Goal: Task Accomplishment & Management: Manage account settings

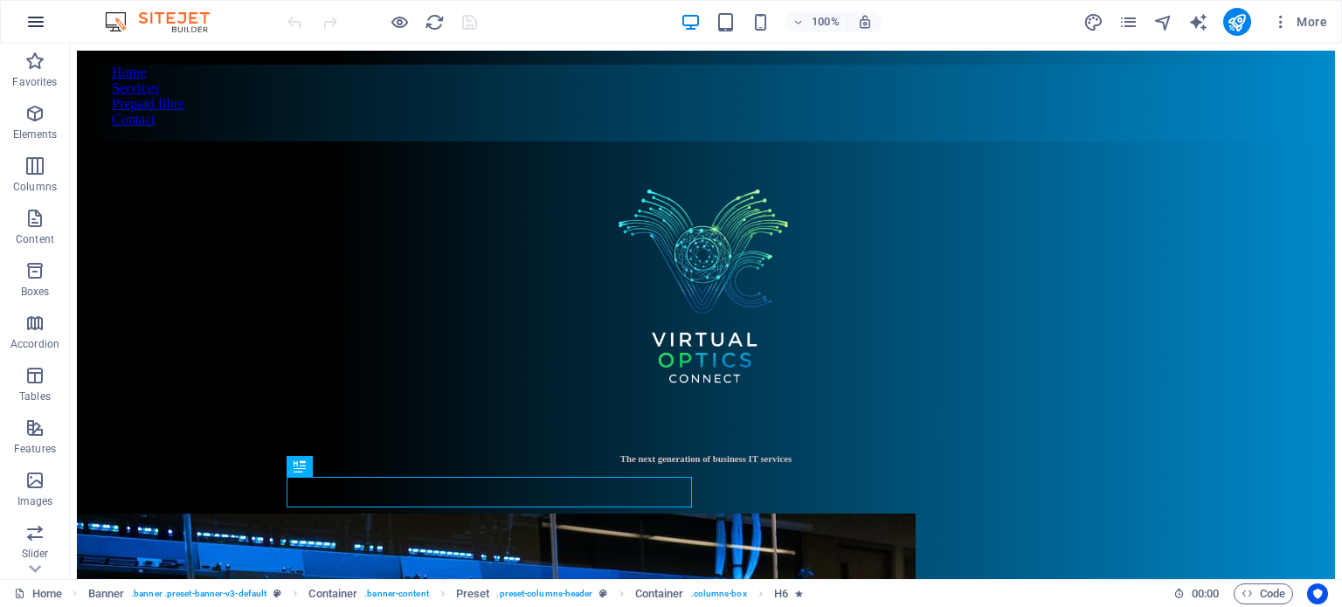
click at [29, 16] on icon "button" at bounding box center [35, 21] width 21 height 21
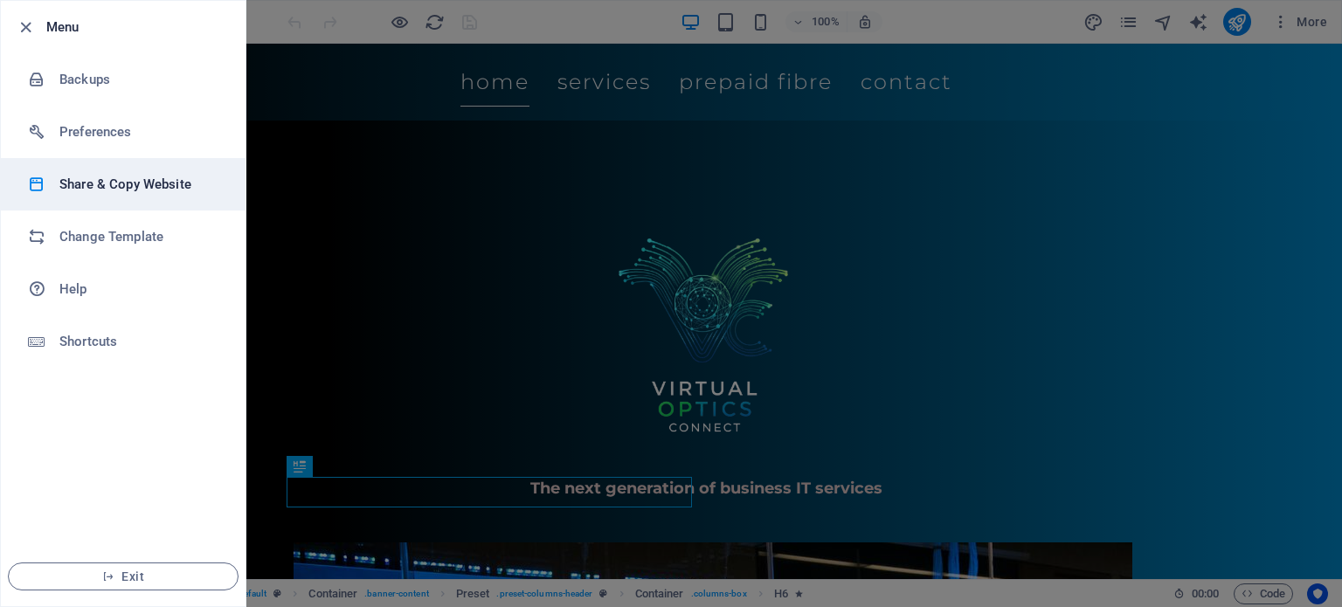
click at [136, 181] on h6 "Share & Copy Website" at bounding box center [140, 184] width 162 height 21
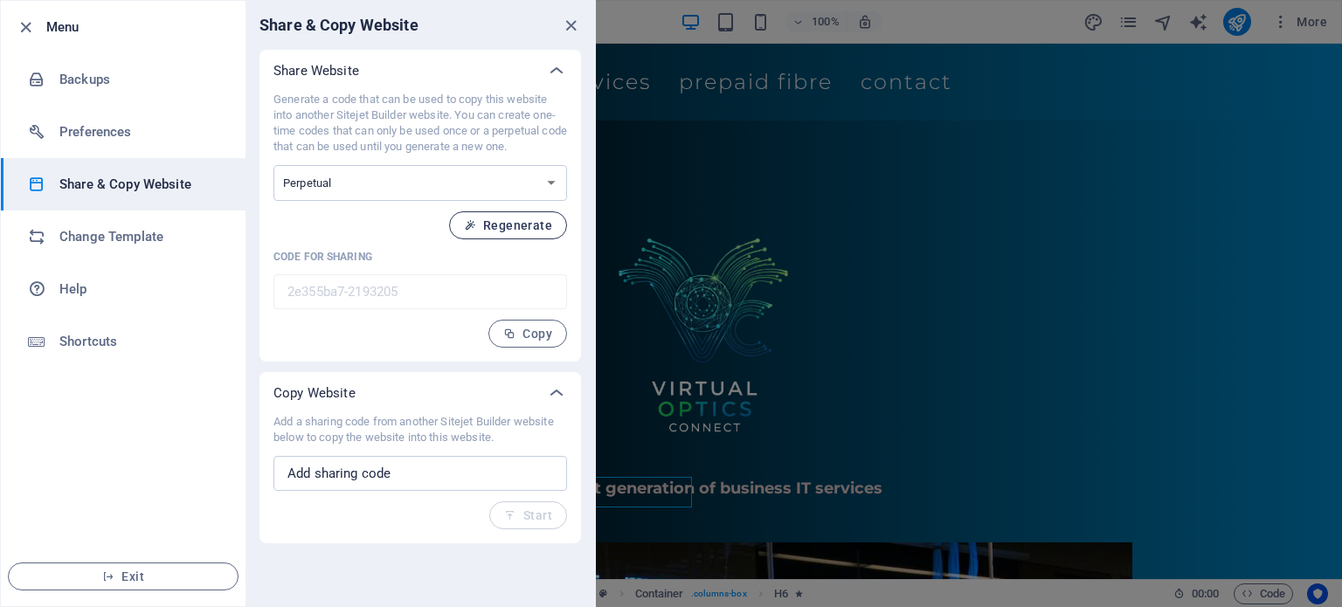
click at [497, 224] on span "Regenerate" at bounding box center [508, 225] width 88 height 14
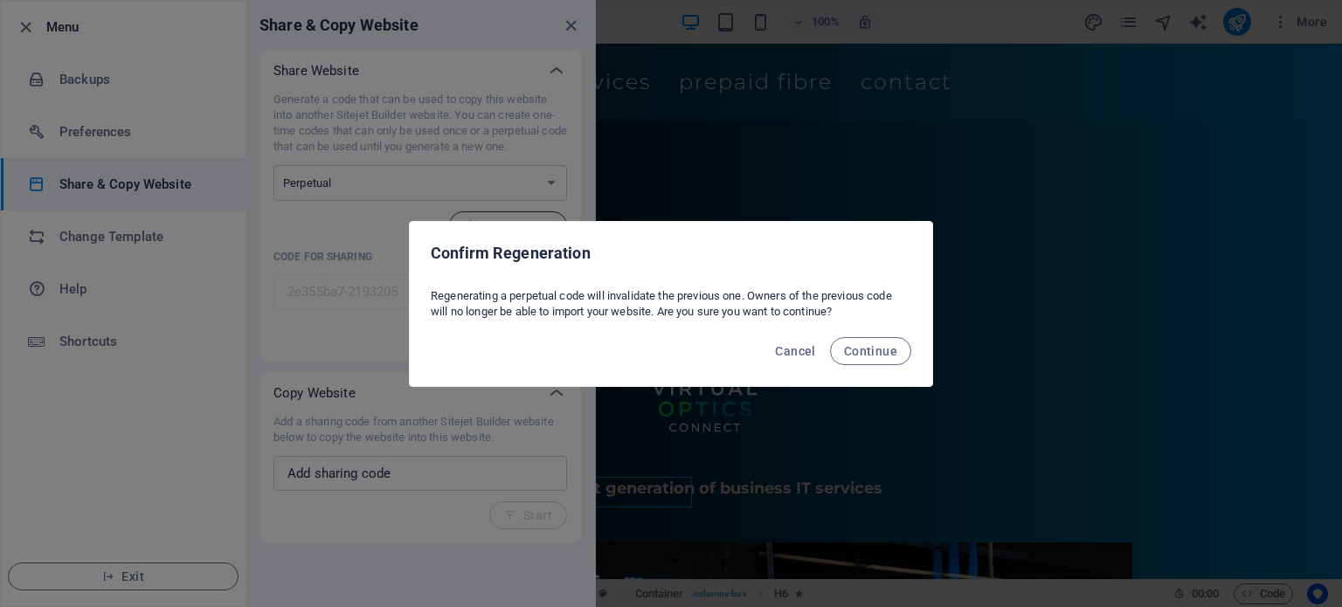
click at [497, 224] on div "Confirm Regeneration" at bounding box center [671, 251] width 522 height 59
click at [819, 352] on button "Cancel" at bounding box center [795, 351] width 54 height 28
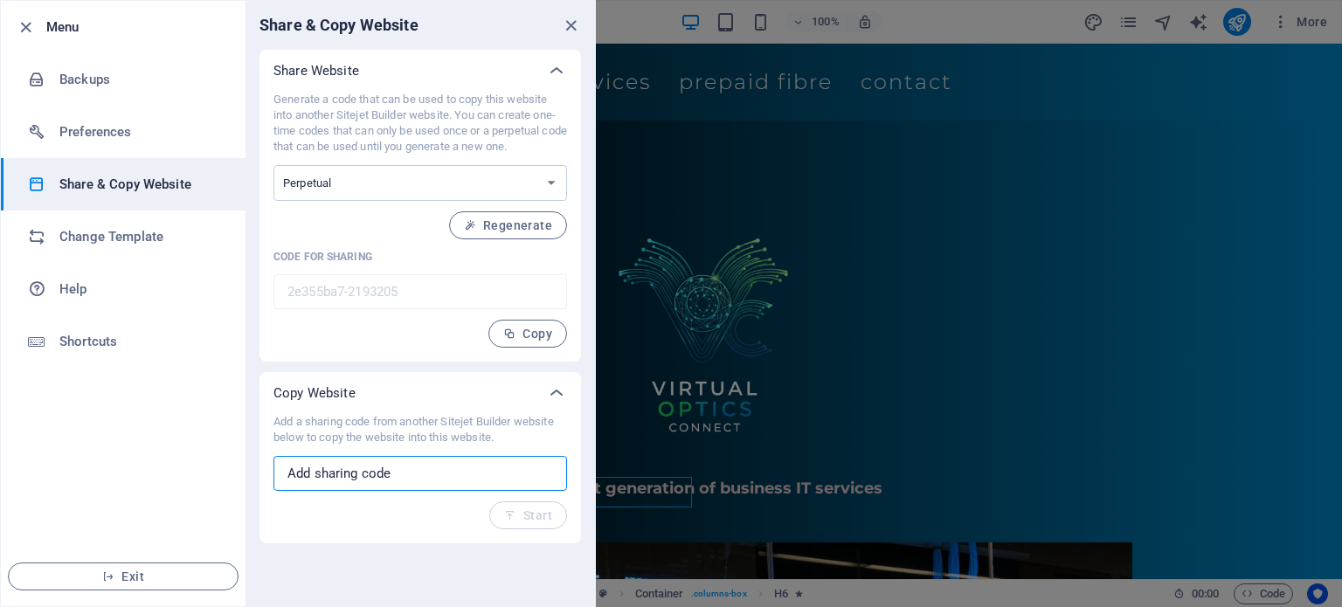
click at [420, 464] on input "text" at bounding box center [419, 473] width 293 height 35
click at [520, 232] on button "Regenerate" at bounding box center [508, 225] width 118 height 28
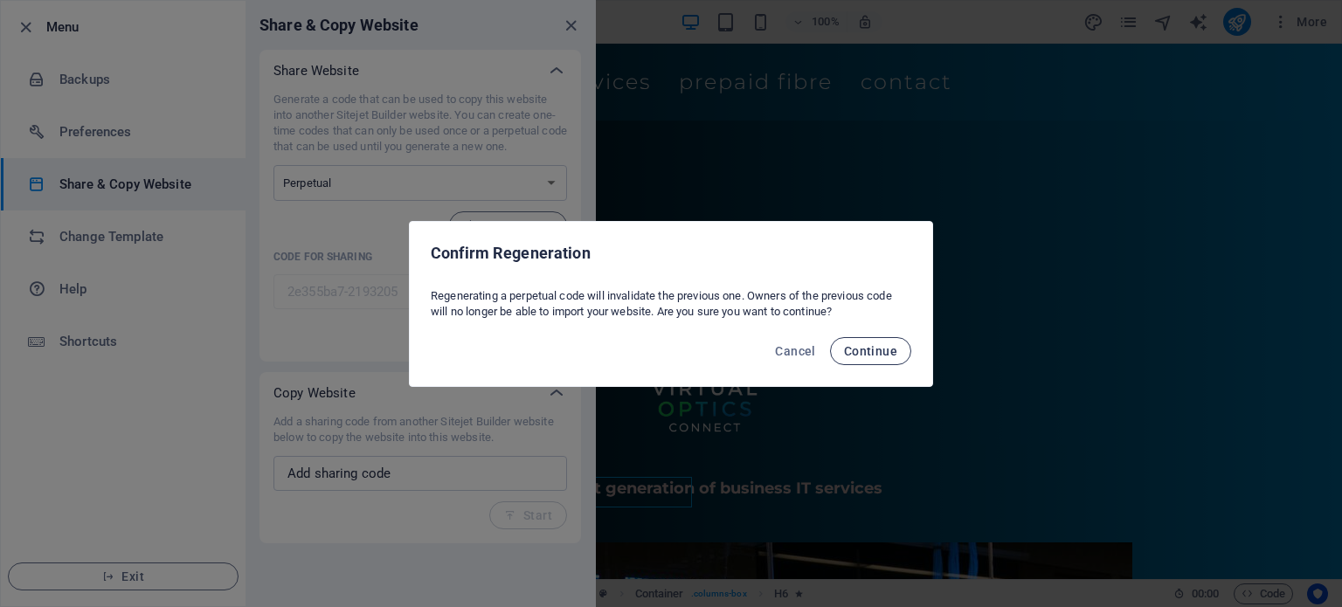
click at [885, 345] on span "Continue" at bounding box center [870, 351] width 53 height 14
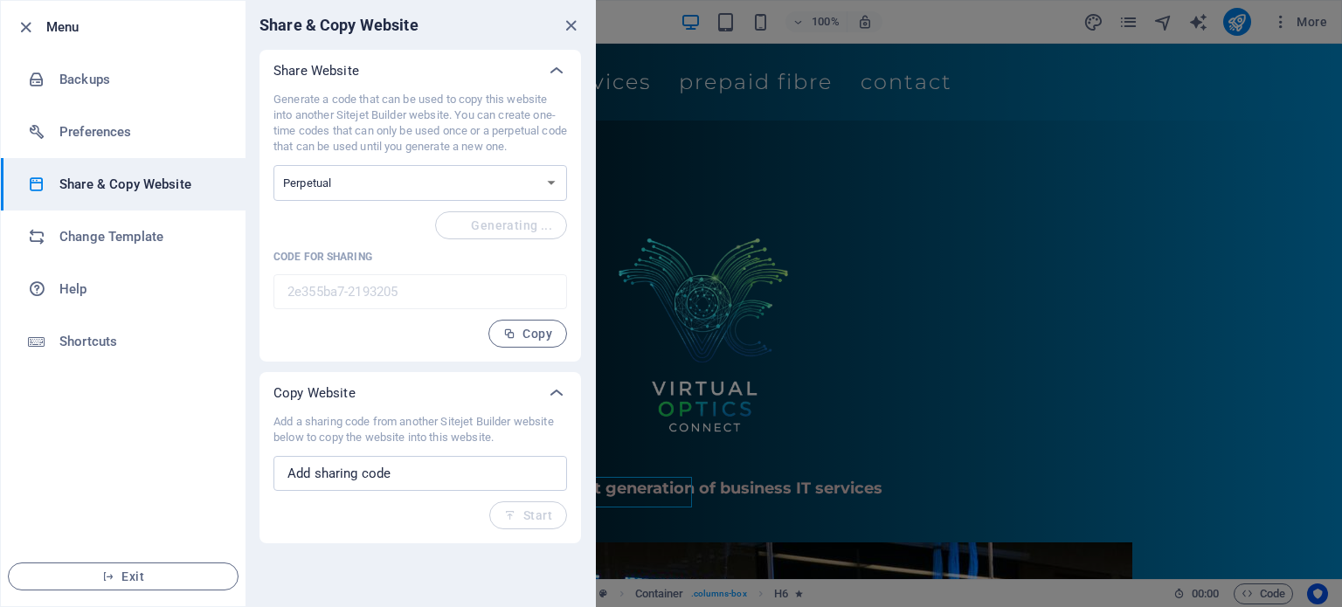
type input "204dd144-2193205"
click at [514, 331] on icon "button" at bounding box center [509, 334] width 12 height 12
click at [569, 24] on icon "close" at bounding box center [571, 26] width 20 height 20
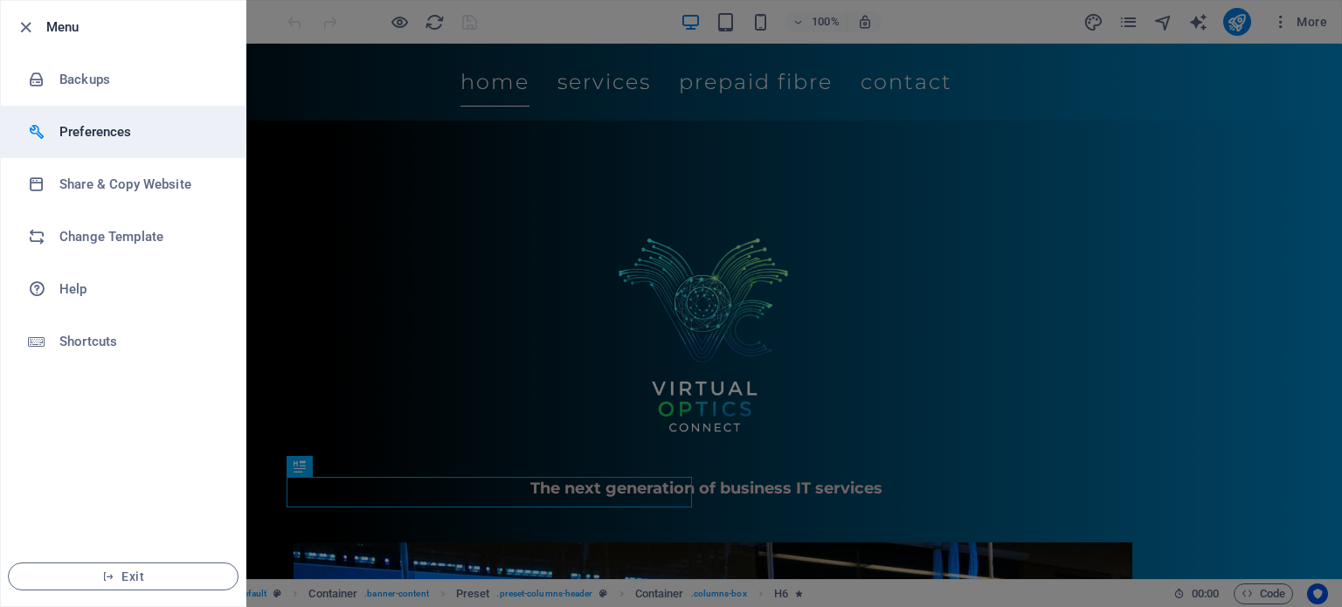
click at [136, 142] on li "Preferences" at bounding box center [123, 132] width 245 height 52
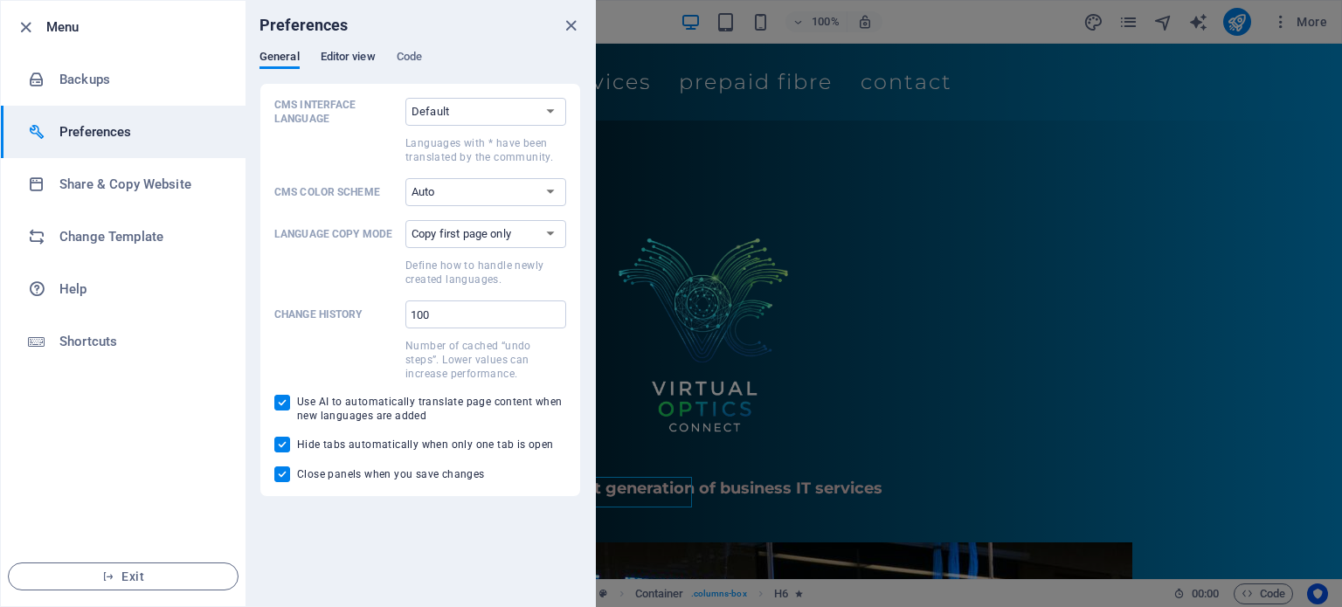
click at [367, 60] on span "Editor view" at bounding box center [348, 58] width 55 height 24
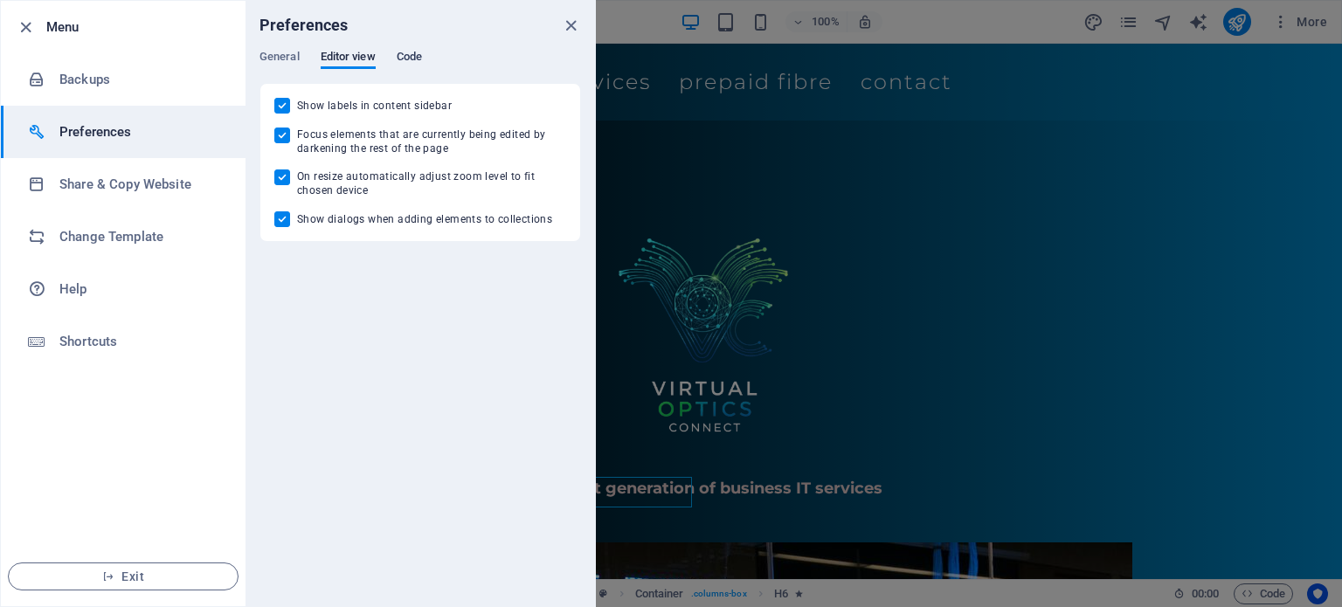
click at [408, 55] on span "Code" at bounding box center [409, 58] width 25 height 24
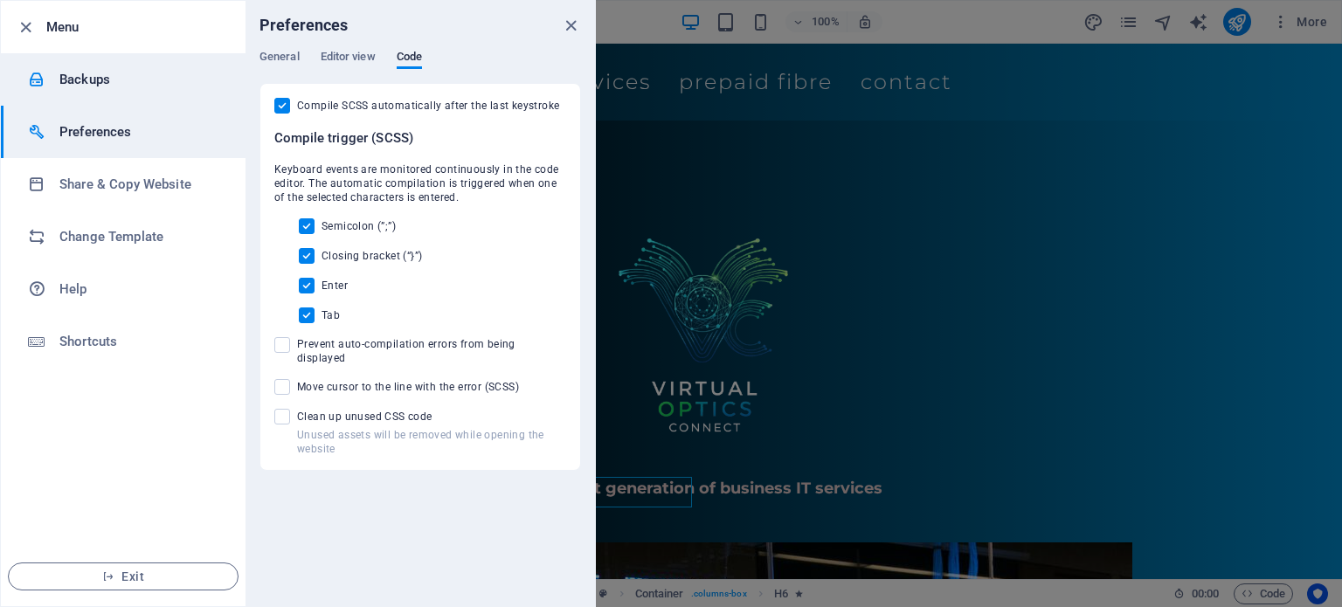
click at [102, 92] on li "Backups" at bounding box center [123, 79] width 245 height 52
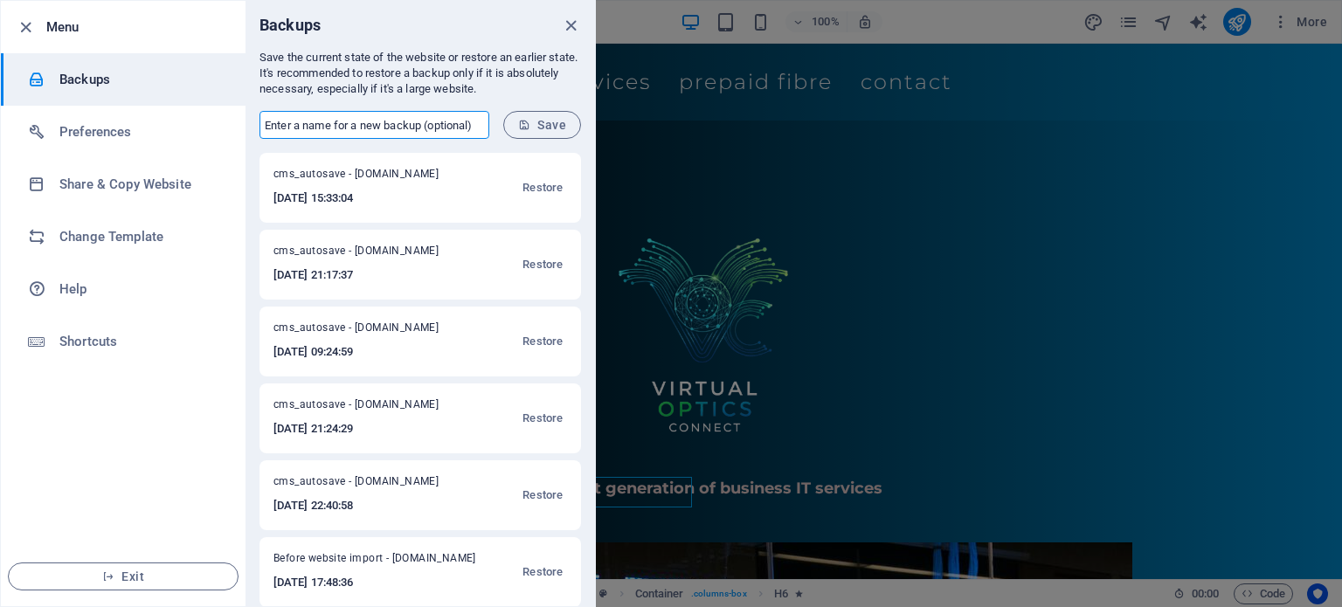
click at [459, 126] on input "text" at bounding box center [374, 125] width 230 height 28
click at [445, 38] on div "Backups" at bounding box center [419, 25] width 349 height 49
click at [567, 26] on icon "close" at bounding box center [571, 26] width 20 height 20
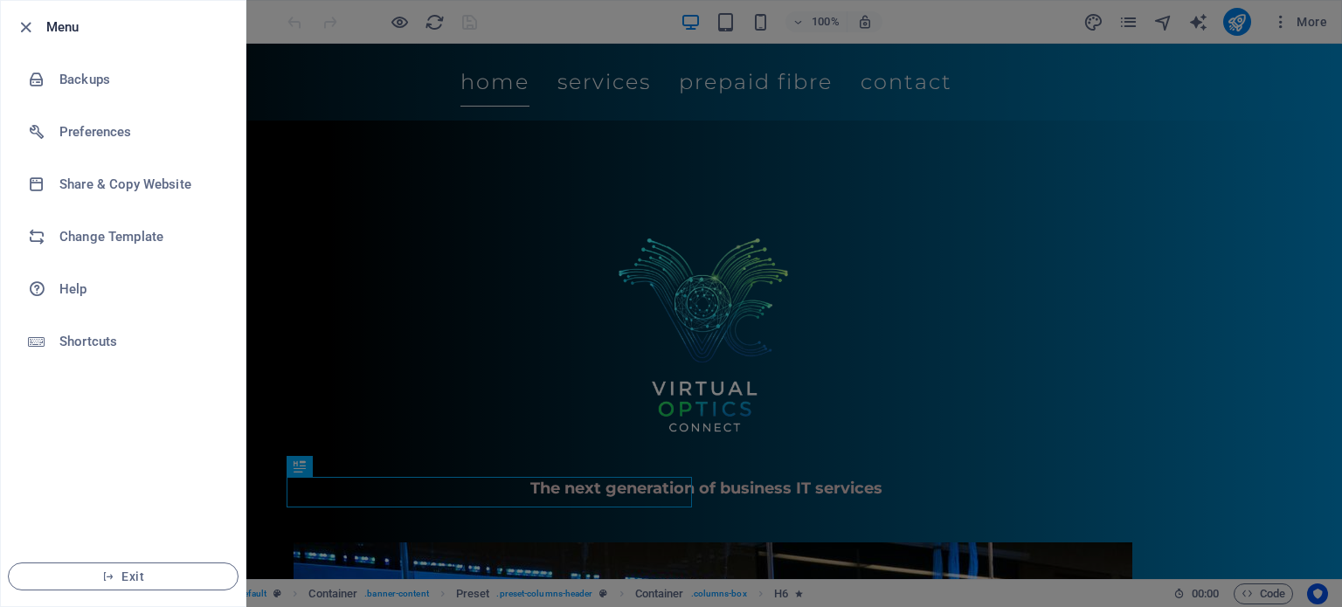
click at [1156, 114] on div at bounding box center [671, 303] width 1342 height 607
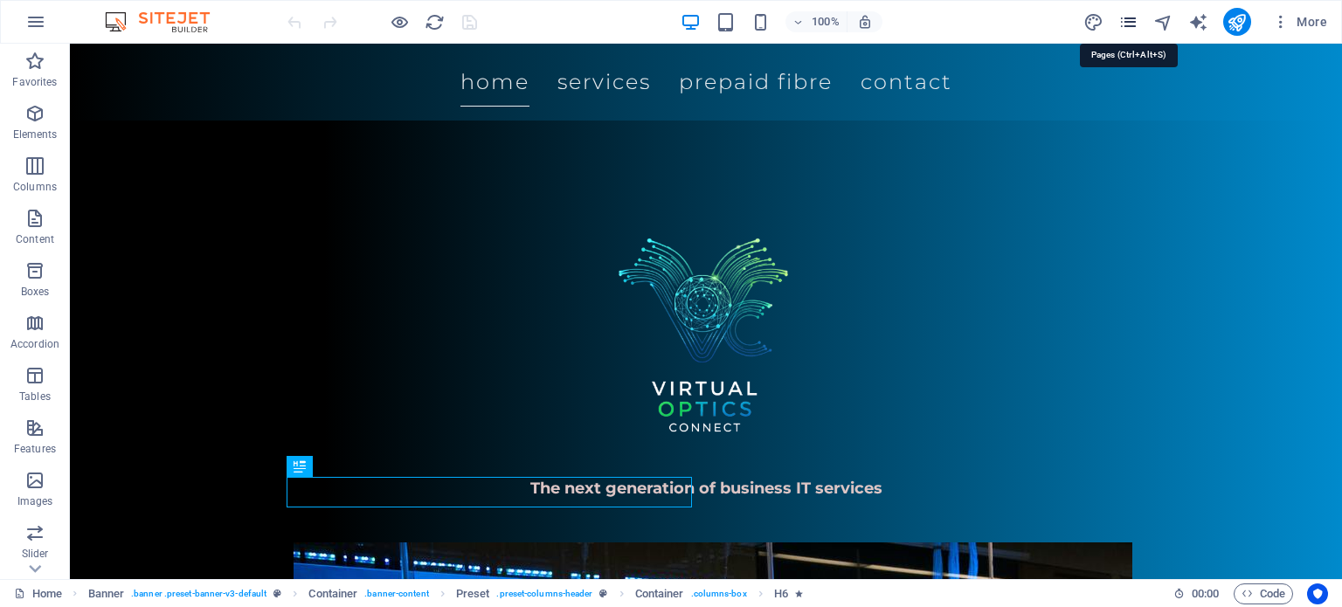
click at [1132, 18] on icon "pages" at bounding box center [1128, 22] width 20 height 20
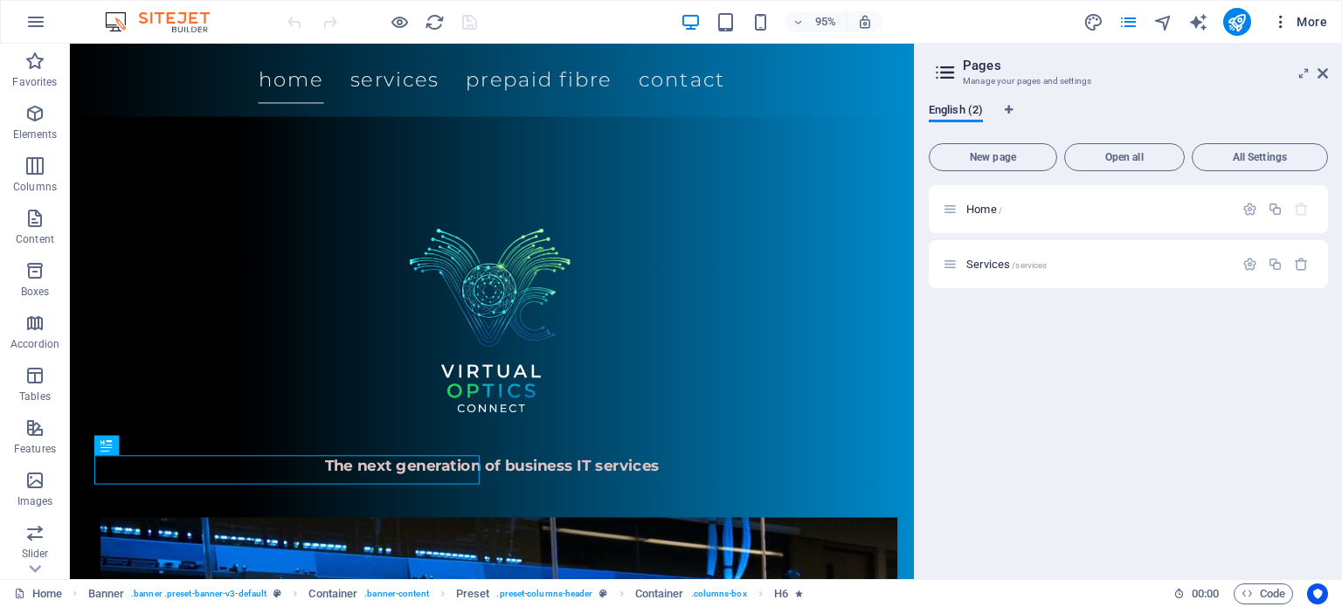
click at [1289, 29] on icon "button" at bounding box center [1280, 21] width 17 height 17
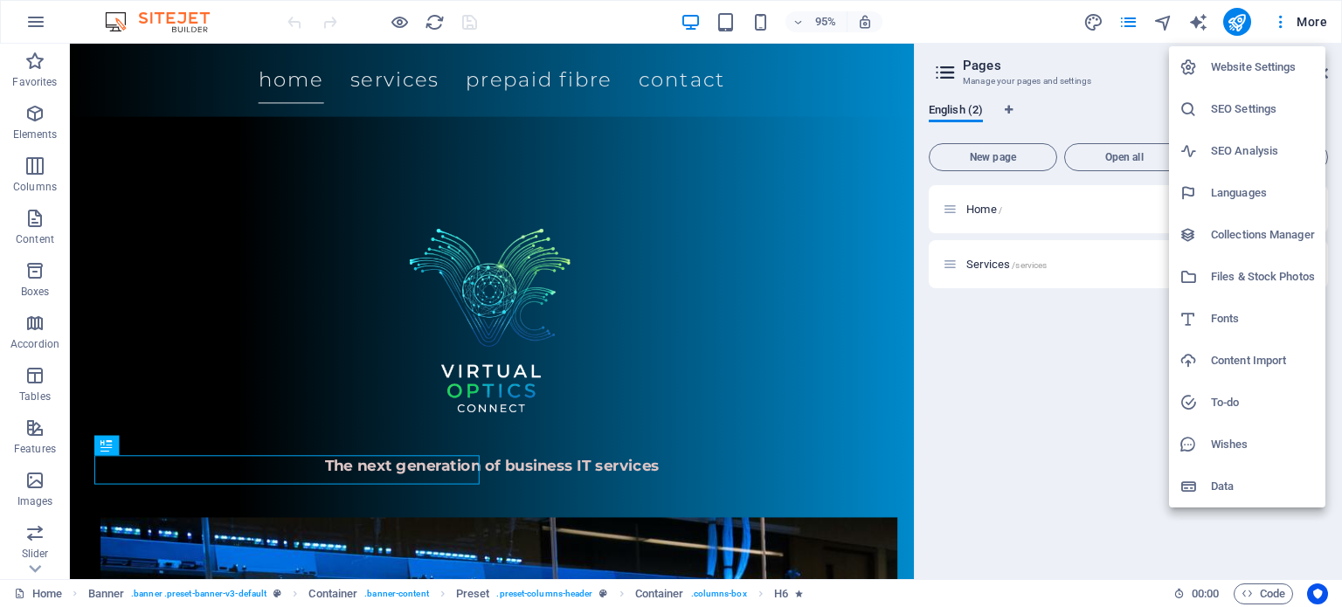
click at [1258, 114] on h6 "SEO Settings" at bounding box center [1263, 109] width 104 height 21
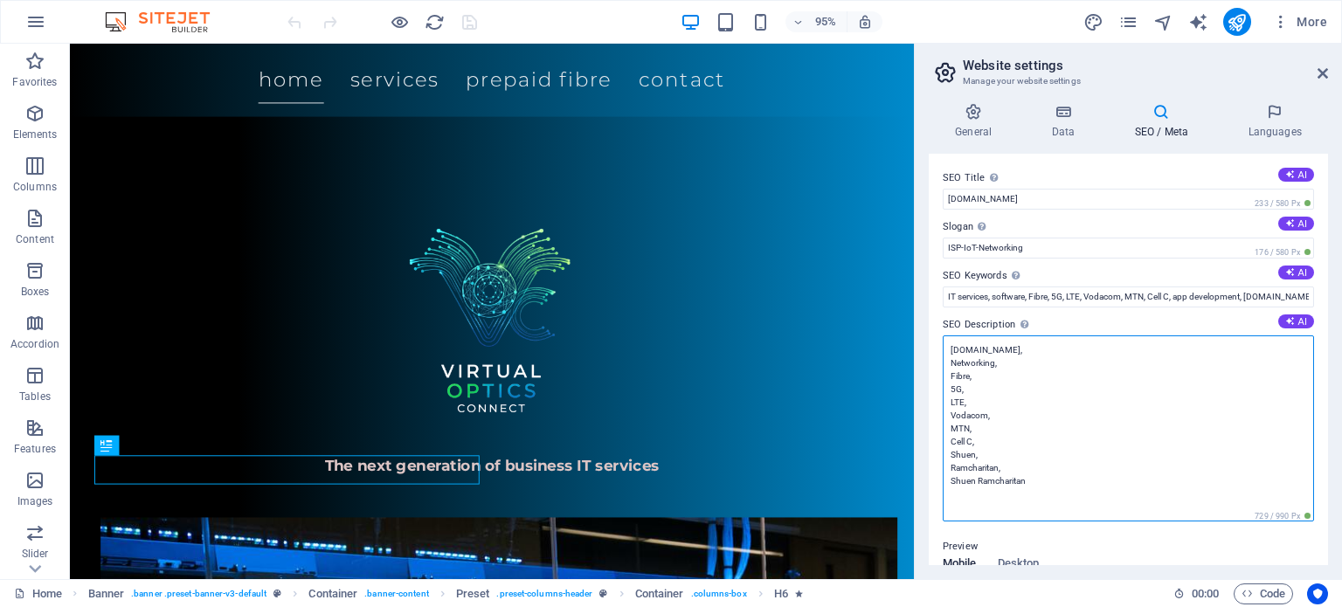
drag, startPoint x: 950, startPoint y: 348, endPoint x: 1066, endPoint y: 493, distance: 185.2
click at [1066, 493] on textarea "[DOMAIN_NAME], Networking, Fibre, 5G, LTE, Vodacom, MTN, Cell C, Shuen, Ramchar…" at bounding box center [1127, 428] width 371 height 186
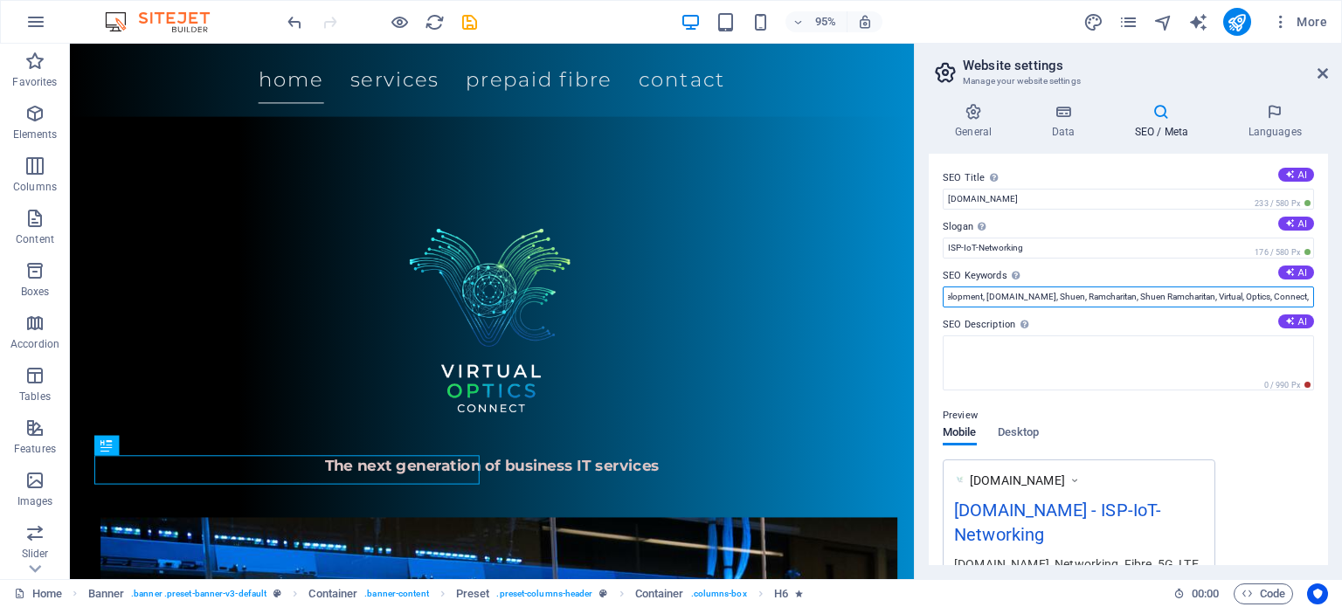
scroll to position [0, 304]
drag, startPoint x: 1204, startPoint y: 288, endPoint x: 1341, endPoint y: 302, distance: 137.0
click at [1341, 302] on div "General Data SEO / Meta Languages Website name [DOMAIN_NAME] Logo Drag files he…" at bounding box center [1128, 334] width 427 height 490
click at [1170, 317] on label "SEO Description Describe the contents of your website - this is crucial for sea…" at bounding box center [1127, 324] width 371 height 21
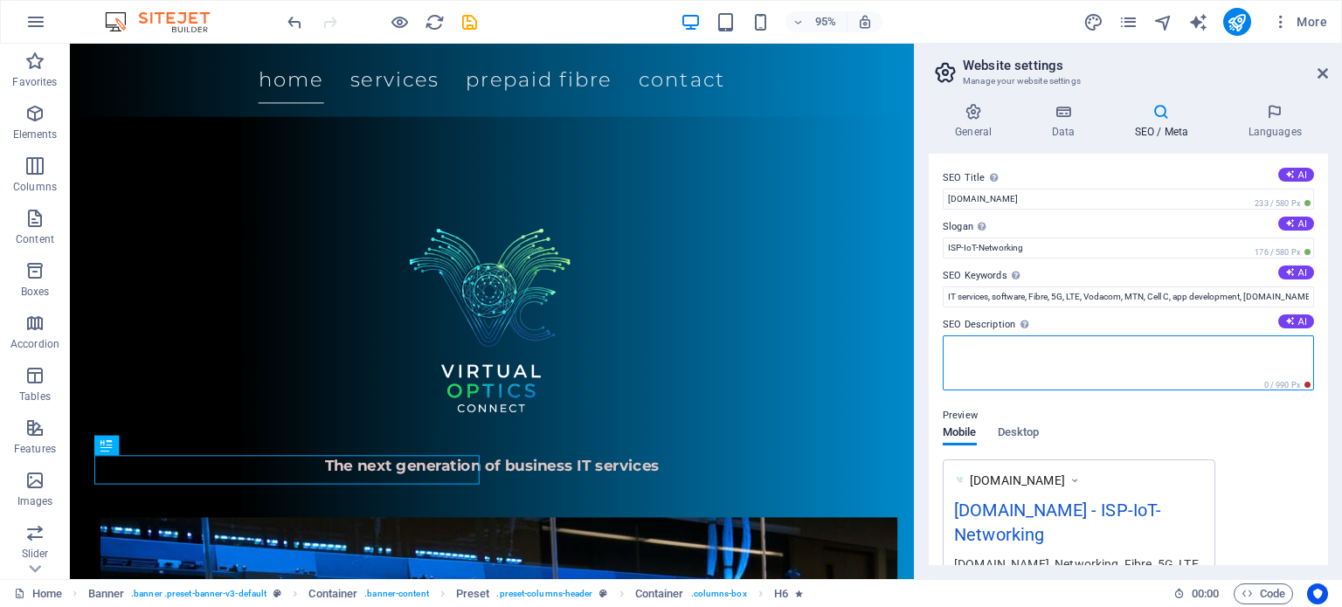
click at [1170, 335] on textarea "SEO Description Describe the contents of your website - this is crucial for sea…" at bounding box center [1127, 362] width 371 height 55
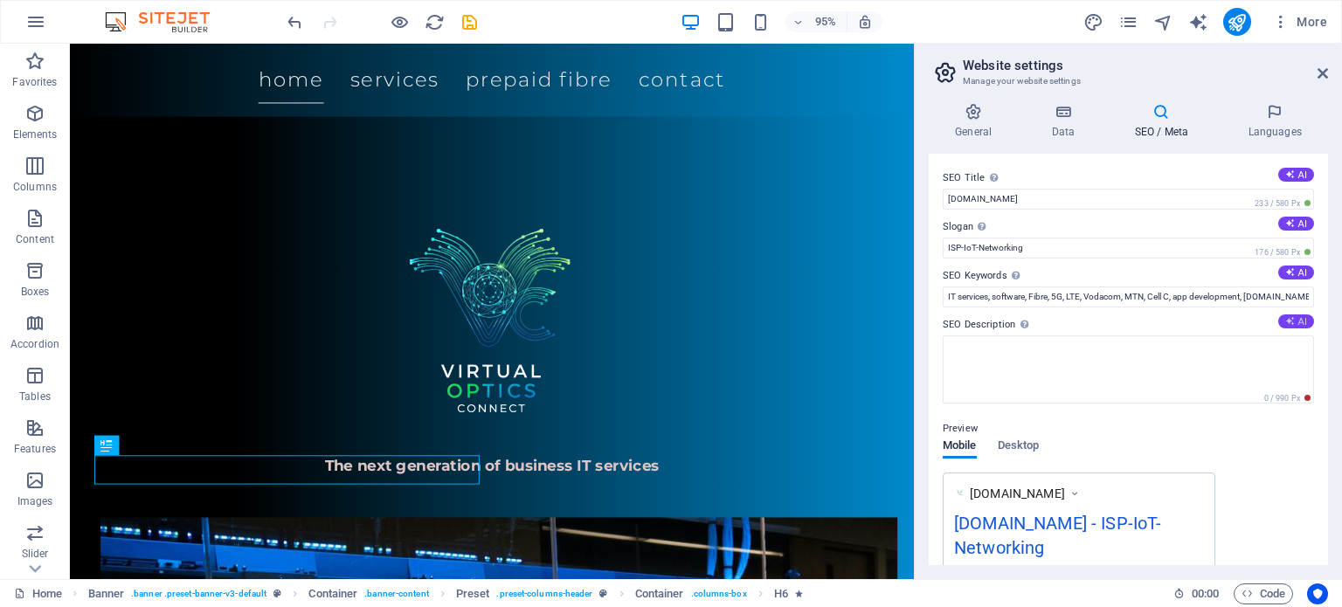
click at [1304, 320] on button "AI" at bounding box center [1296, 321] width 36 height 14
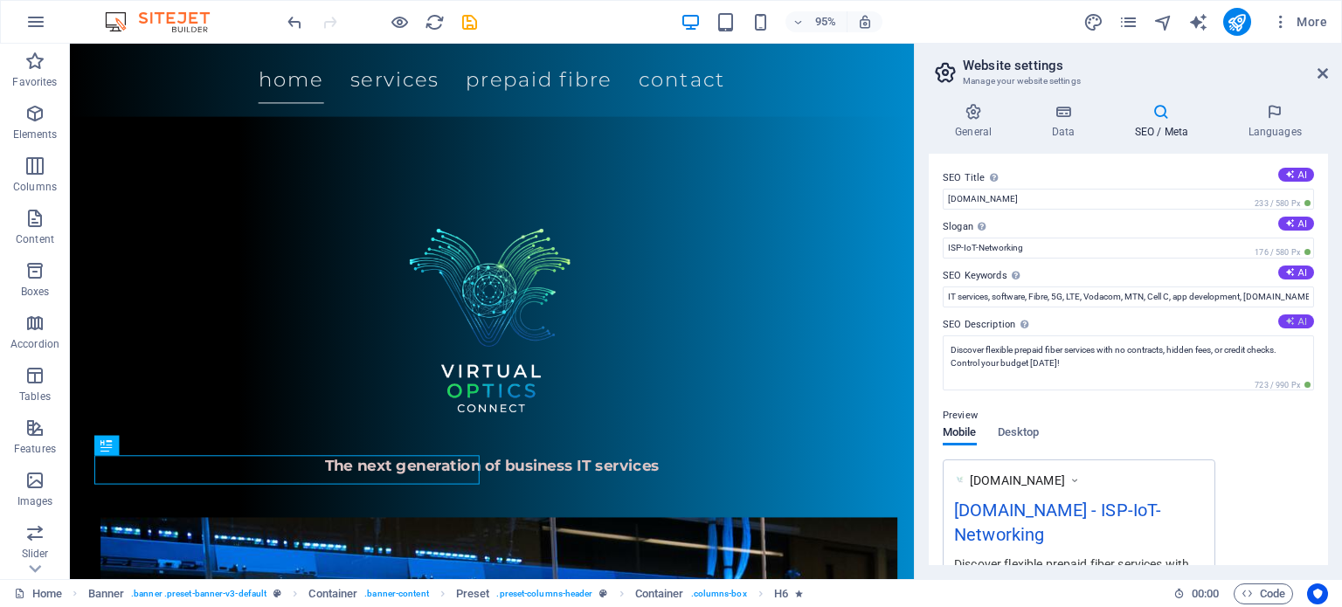
click at [1304, 320] on button "AI" at bounding box center [1296, 321] width 36 height 14
click at [1066, 346] on textarea "Discover flexible prepaid fiber IT services with no contracts, hidden fees, or …" at bounding box center [1127, 362] width 371 height 55
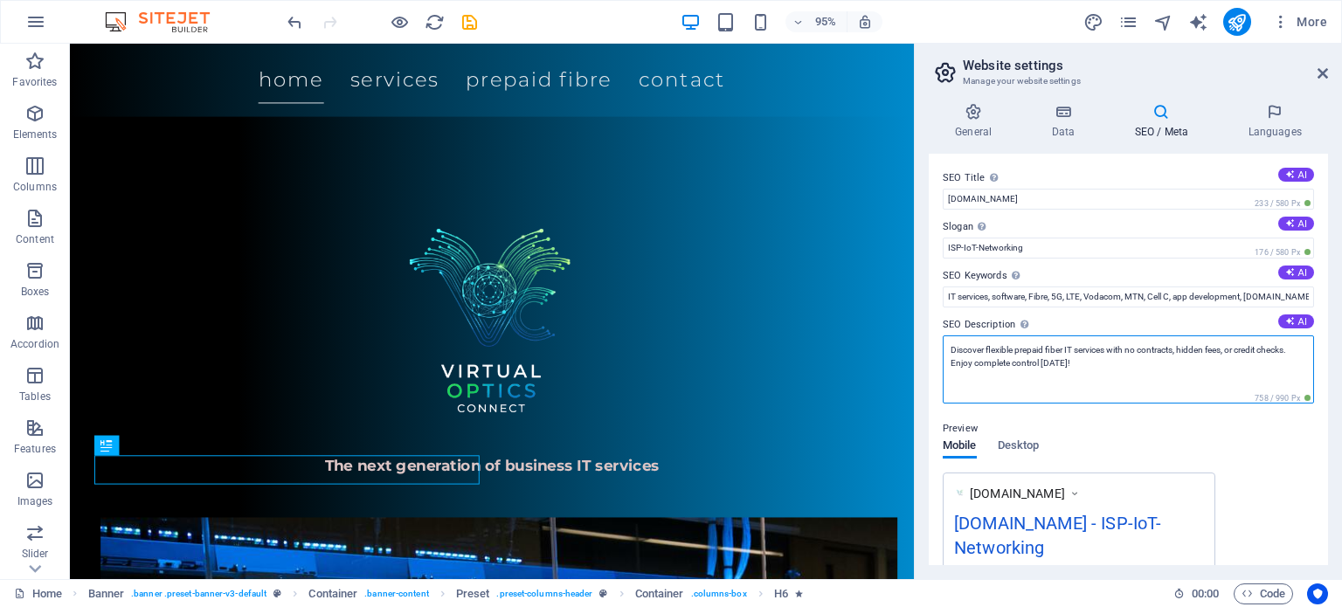
drag, startPoint x: 1068, startPoint y: 358, endPoint x: 951, endPoint y: 352, distance: 117.2
click at [951, 352] on textarea "Discover flexible prepaid fiber IT services with no contracts, hidden fees, or …" at bounding box center [1127, 369] width 371 height 68
type textarea "scover flexible prepaid fiber IT services with no contracts, hidden fees, or cr…"
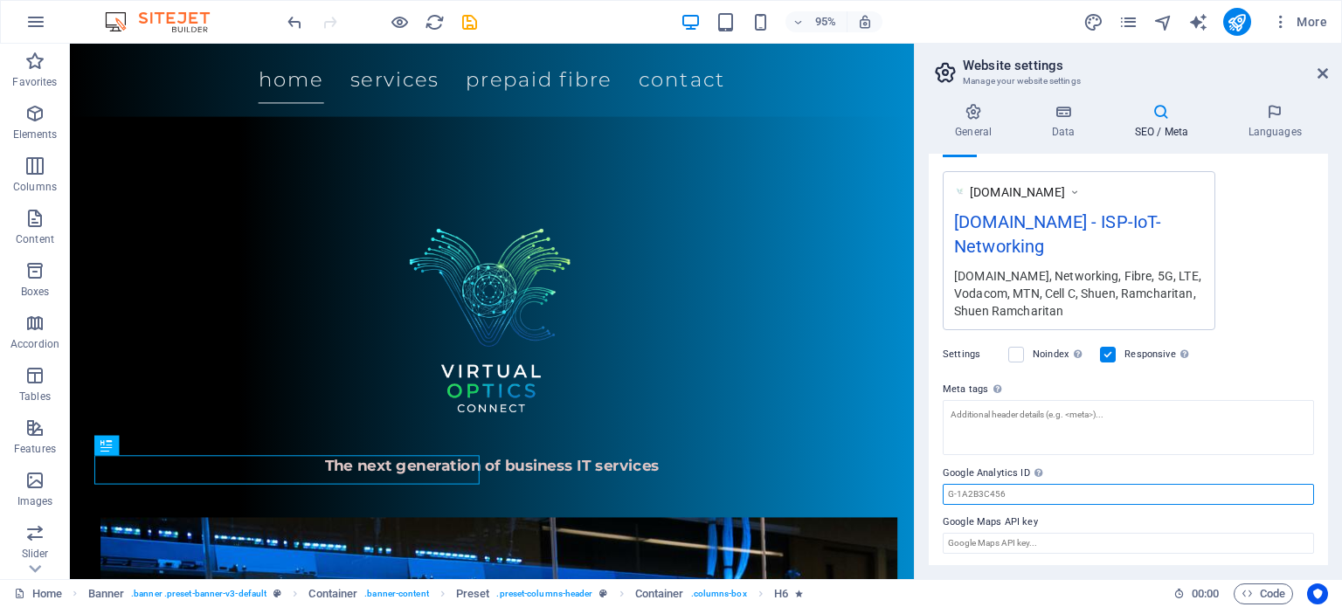
scroll to position [288, 0]
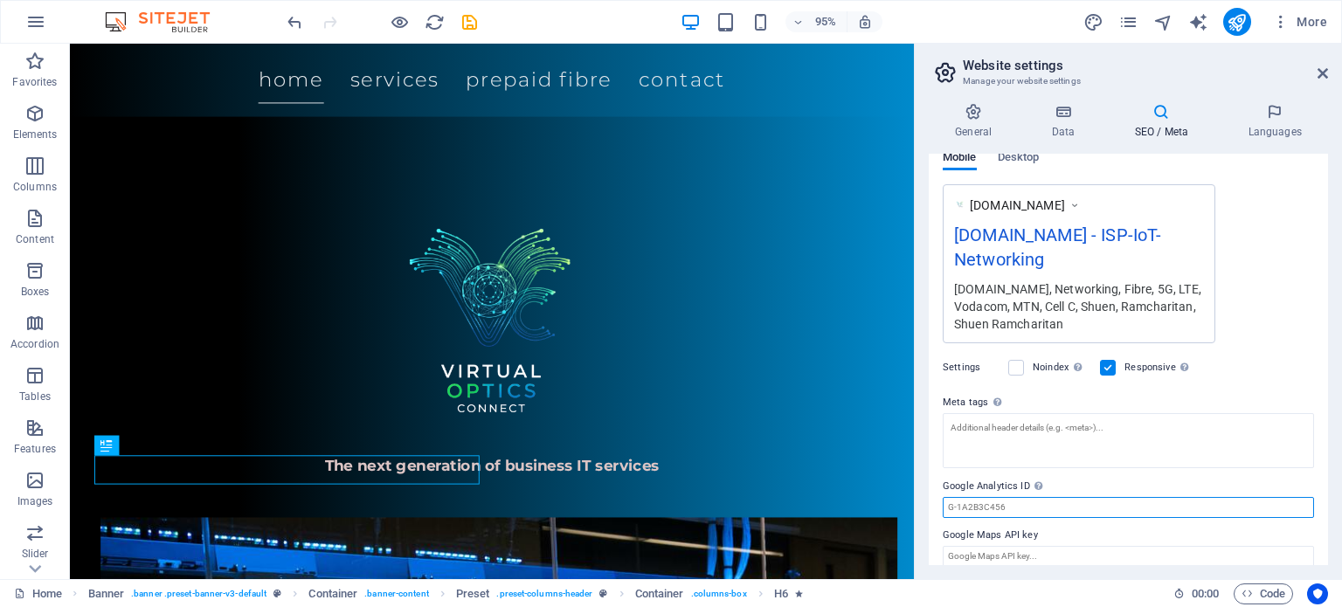
click at [1117, 497] on input "Google Analytics ID Please only add the Google Analytics ID. We automatically i…" at bounding box center [1127, 507] width 371 height 21
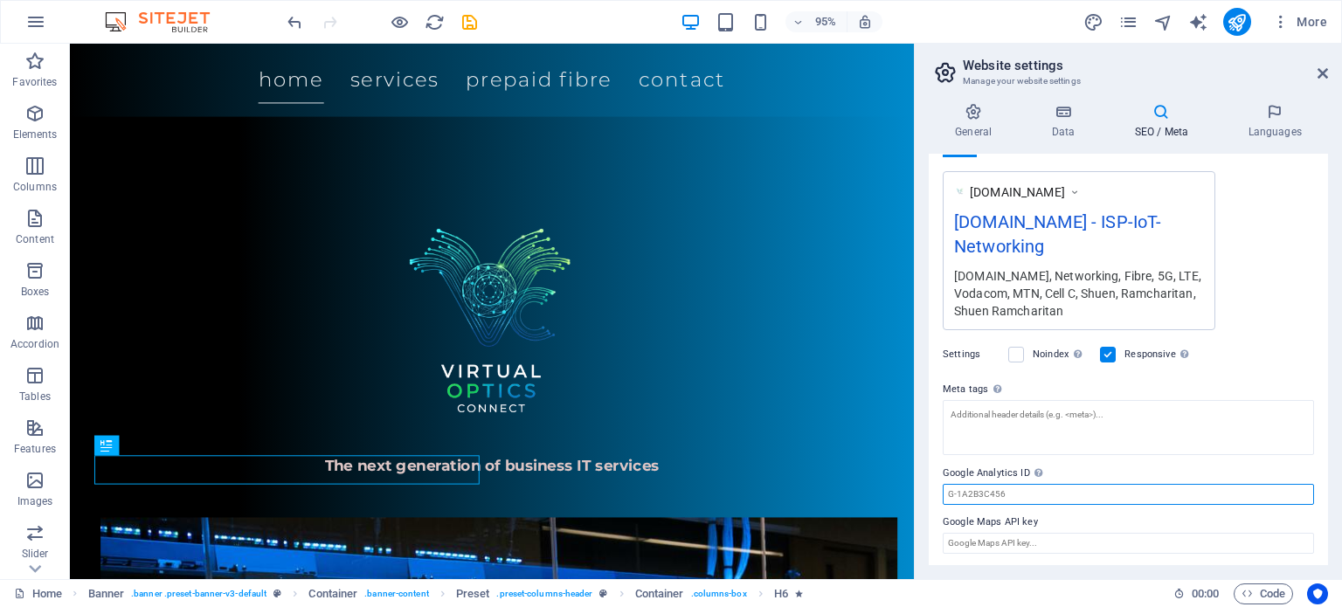
click at [1117, 488] on input "Google Analytics ID Please only add the Google Analytics ID. We automatically i…" at bounding box center [1127, 494] width 371 height 21
click at [1113, 530] on label "Google Maps API key" at bounding box center [1127, 522] width 371 height 21
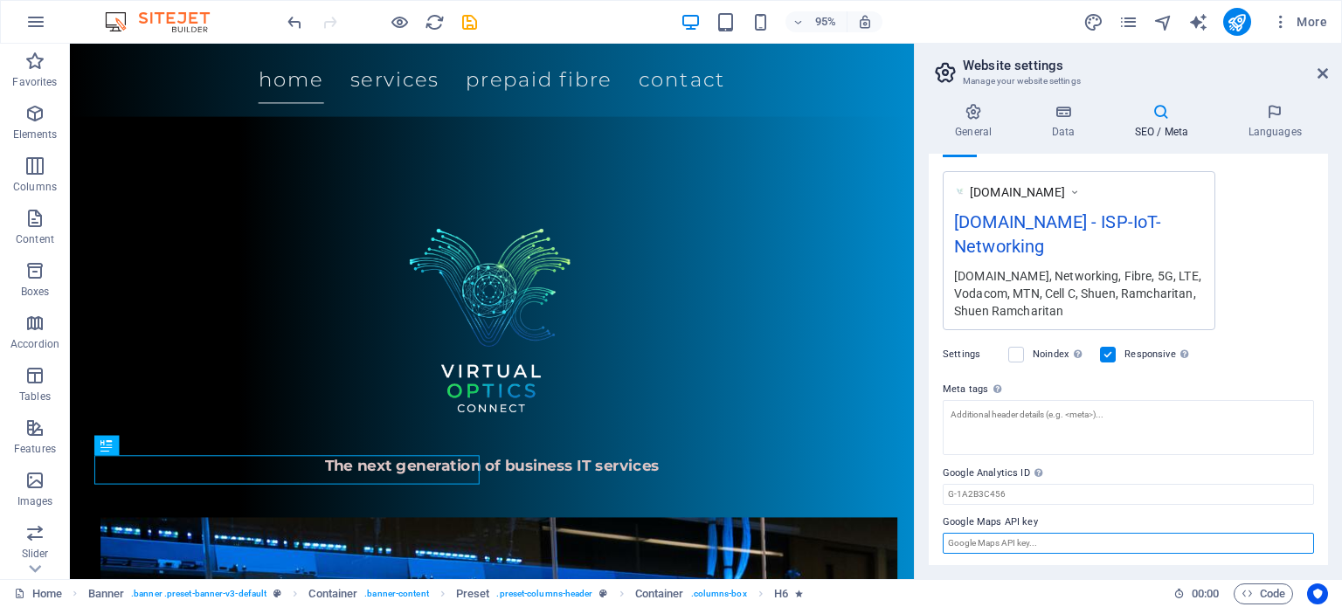
click at [1113, 533] on input "Google Maps API key" at bounding box center [1127, 543] width 371 height 21
drag, startPoint x: 1322, startPoint y: 425, endPoint x: 1339, endPoint y: 179, distance: 246.9
click at [1339, 179] on div "General Data SEO / Meta Languages Website name [DOMAIN_NAME] Logo Drag files he…" at bounding box center [1128, 334] width 427 height 490
click at [1182, 123] on h4 "SEO / Meta" at bounding box center [1165, 121] width 114 height 37
click at [1072, 119] on icon at bounding box center [1063, 111] width 76 height 17
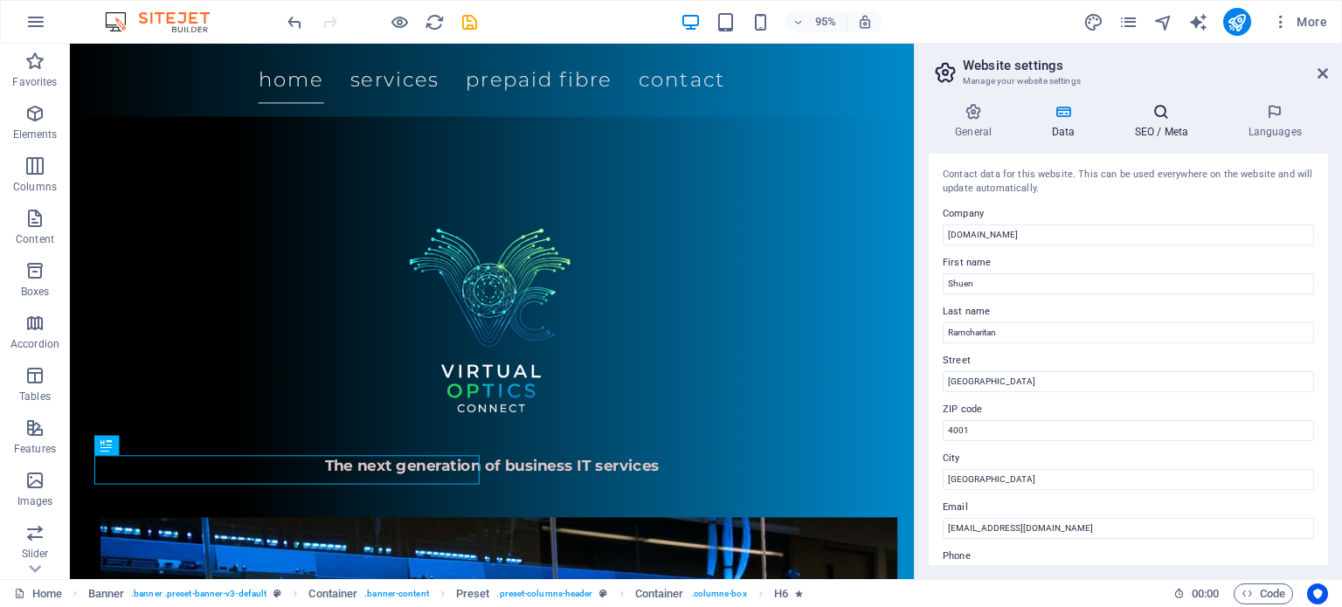
click at [1156, 134] on h4 "SEO / Meta" at bounding box center [1165, 121] width 114 height 37
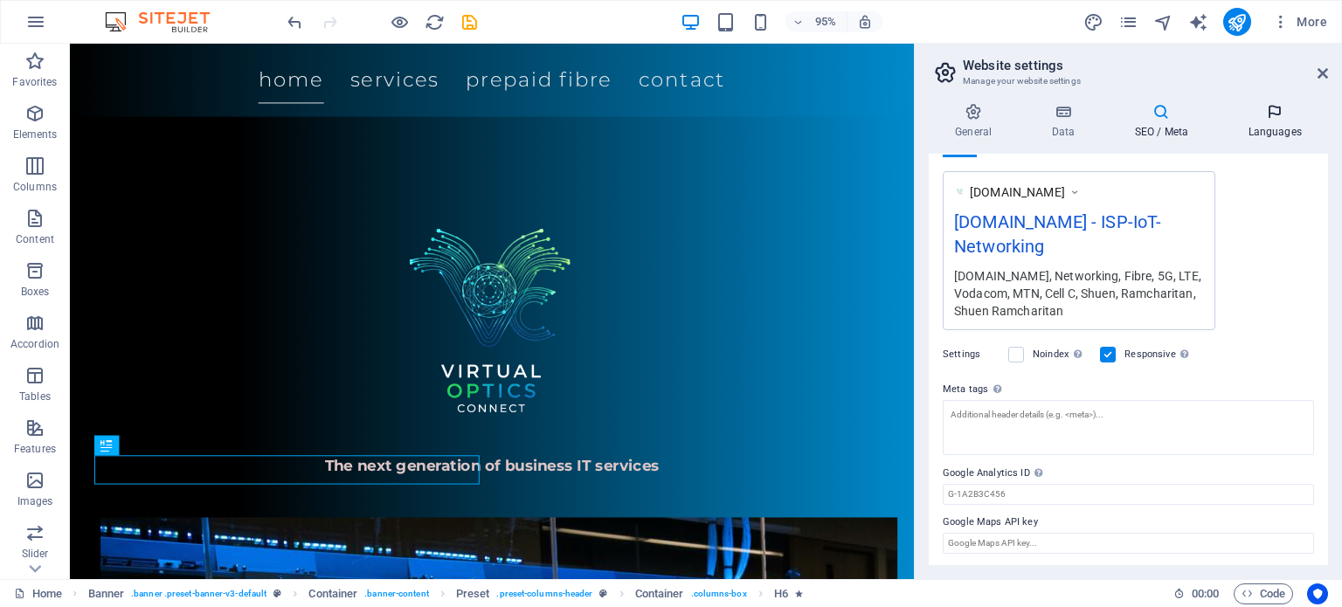
click at [1274, 135] on h4 "Languages" at bounding box center [1274, 121] width 107 height 37
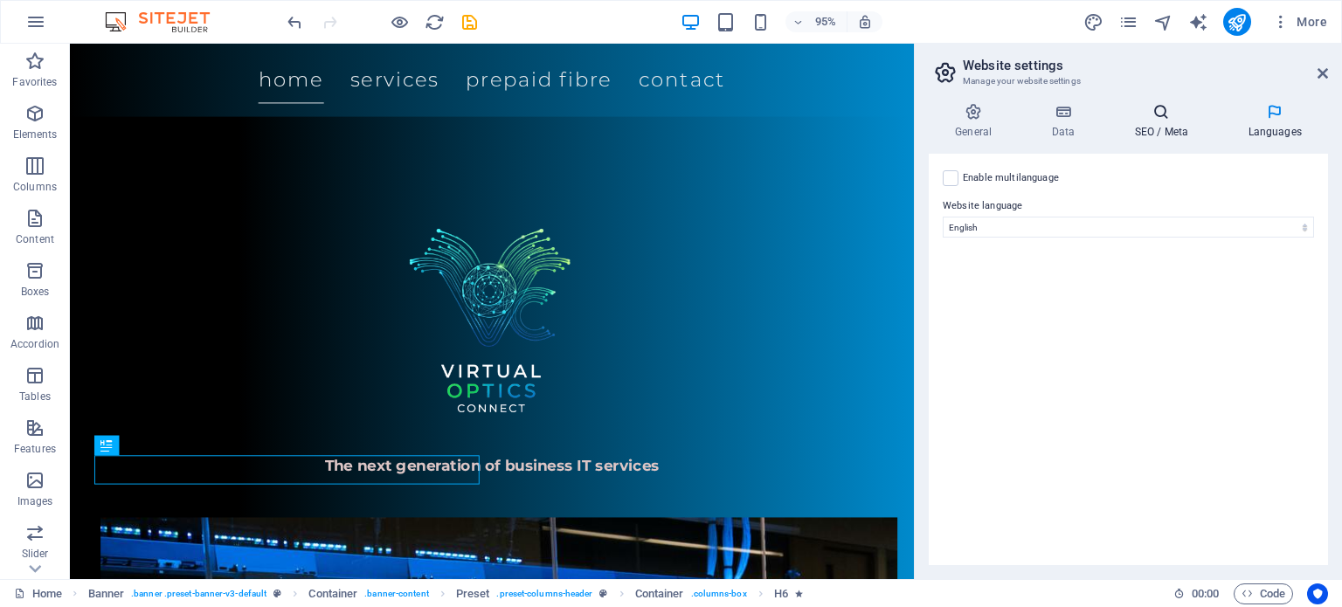
click at [1149, 114] on icon at bounding box center [1161, 111] width 107 height 17
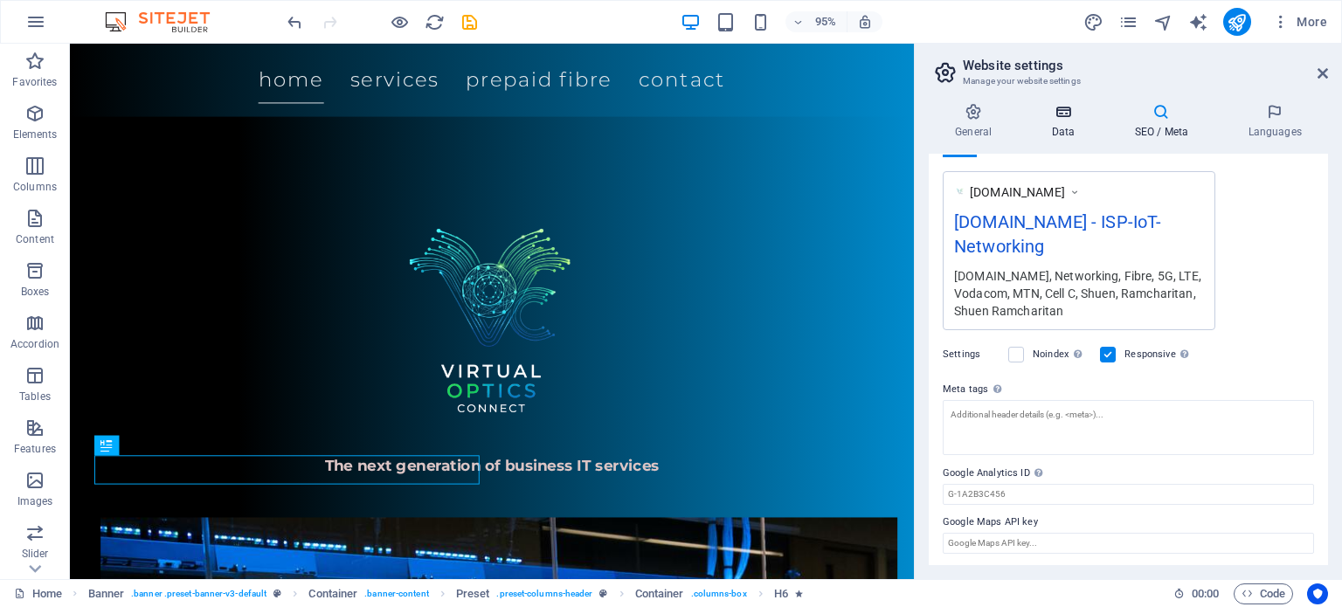
click at [1080, 109] on icon at bounding box center [1063, 111] width 76 height 17
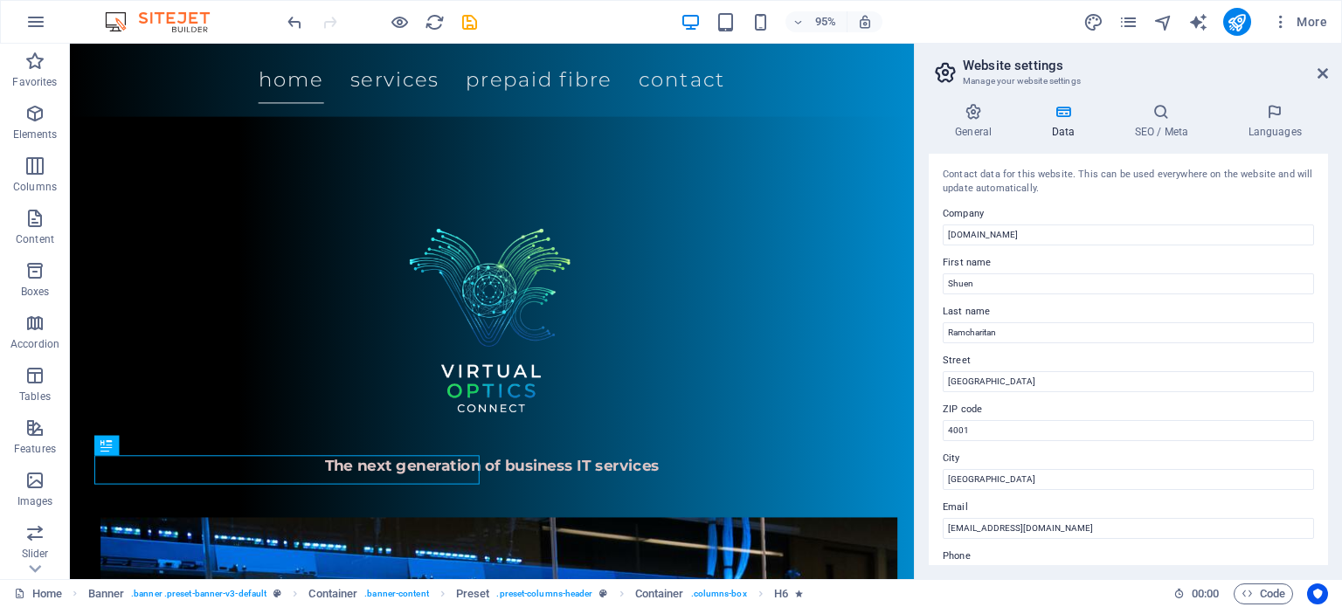
drag, startPoint x: 1327, startPoint y: 217, endPoint x: 1330, endPoint y: 279, distance: 61.2
click at [1330, 279] on div "General Data SEO / Meta Languages Website name [DOMAIN_NAME] Logo Drag files he…" at bounding box center [1128, 334] width 427 height 490
drag, startPoint x: 1328, startPoint y: 274, endPoint x: 1331, endPoint y: 335, distance: 60.4
click at [1331, 335] on div "General Data SEO / Meta Languages Website name [DOMAIN_NAME] Logo Drag files he…" at bounding box center [1128, 334] width 427 height 490
click at [1092, 234] on input "[DOMAIN_NAME]" at bounding box center [1127, 234] width 371 height 21
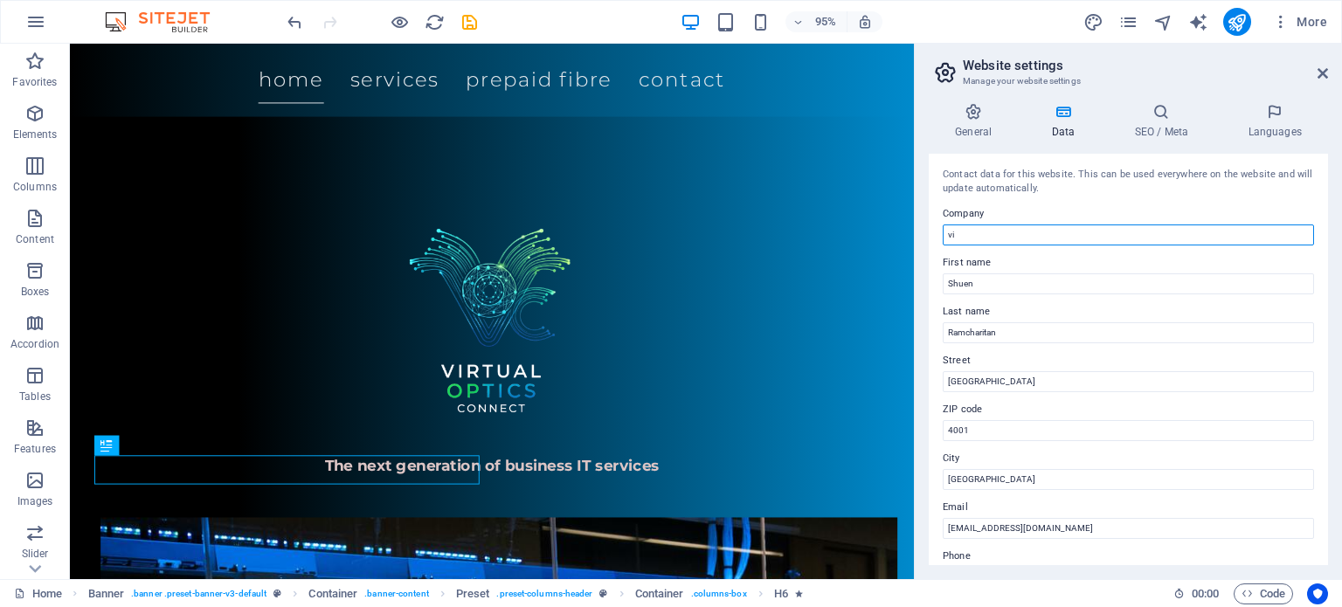
type input "v"
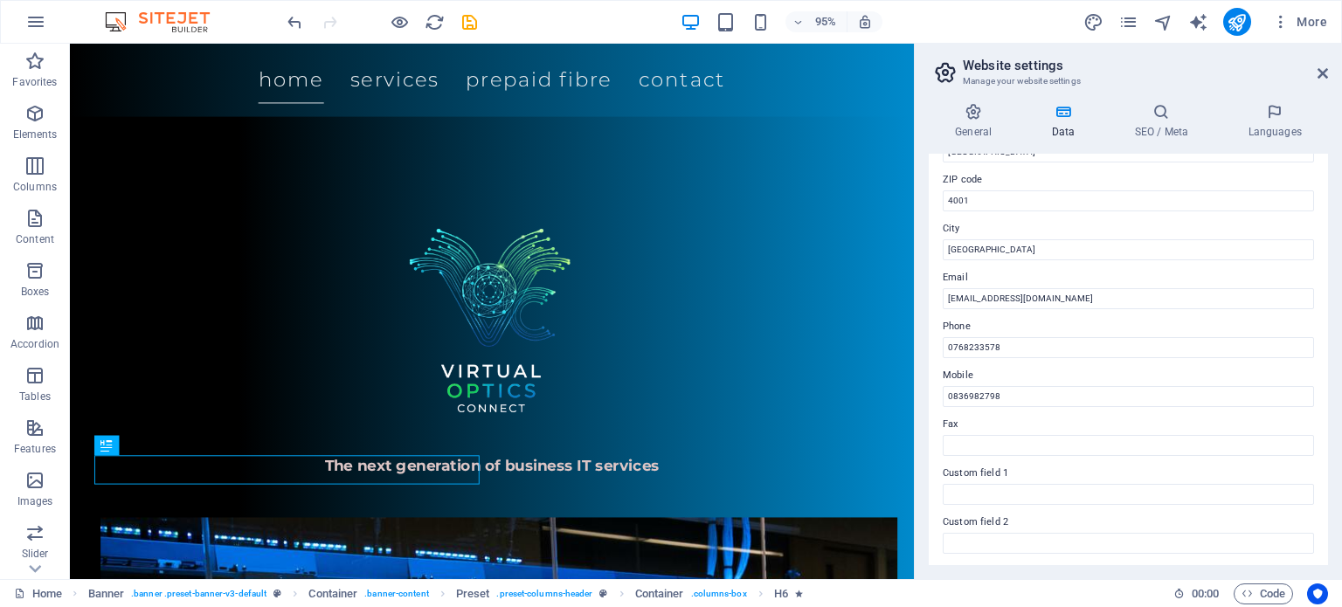
scroll to position [227, 0]
type input "Virtual Optics Connect"
click at [1008, 493] on input "Custom field 1" at bounding box center [1127, 497] width 371 height 21
type input "0"
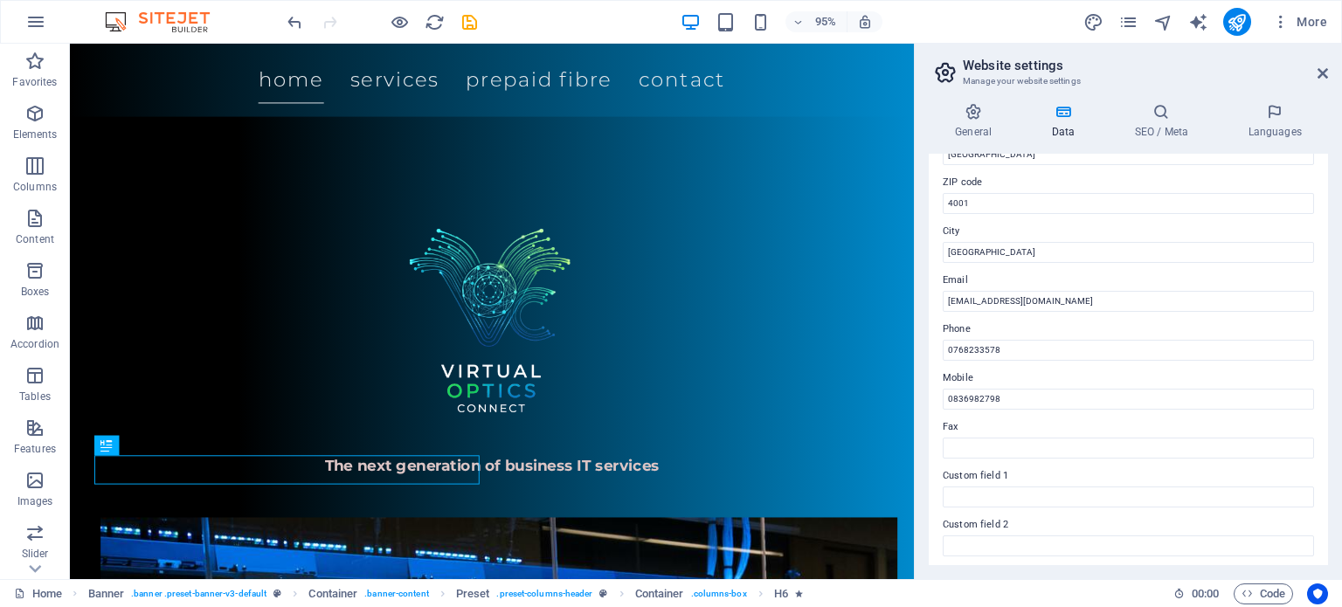
drag, startPoint x: 1327, startPoint y: 380, endPoint x: 1331, endPoint y: 289, distance: 90.9
click at [1331, 289] on div "General Data SEO / Meta Languages Website name [DOMAIN_NAME] Logo Drag files he…" at bounding box center [1128, 334] width 427 height 490
drag, startPoint x: 1328, startPoint y: 290, endPoint x: 1338, endPoint y: 210, distance: 81.0
click at [1338, 210] on div "General Data SEO / Meta Languages Website name [DOMAIN_NAME] Logo Drag files he…" at bounding box center [1128, 334] width 427 height 490
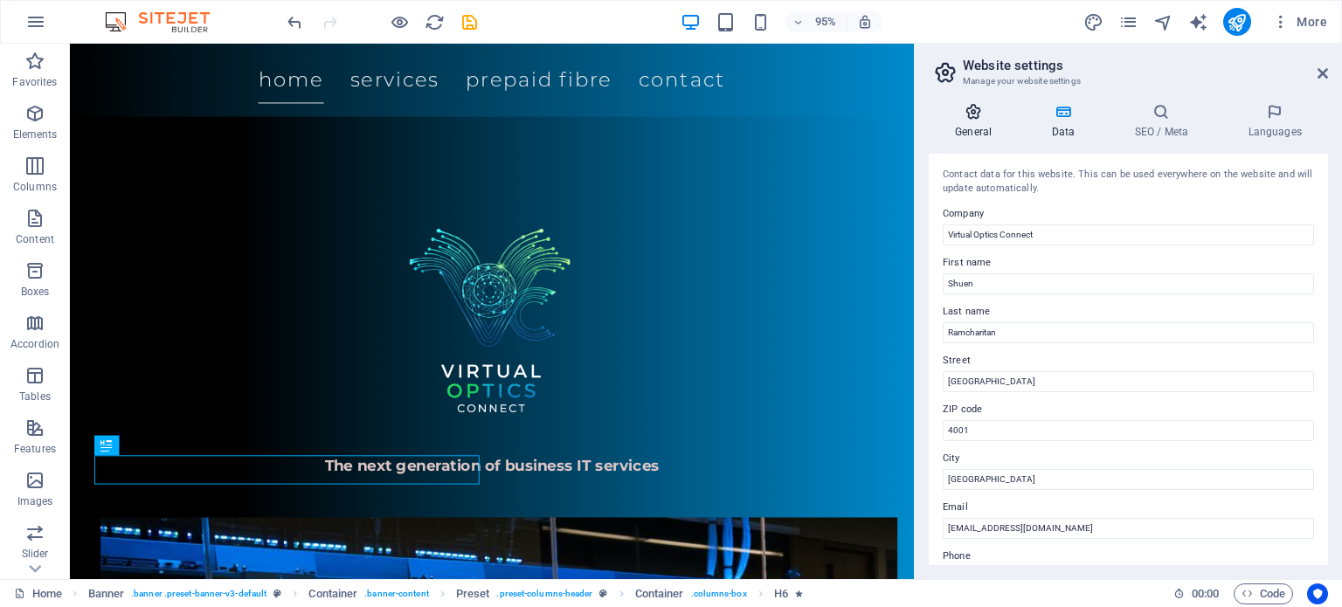
click at [971, 111] on icon at bounding box center [972, 111] width 89 height 17
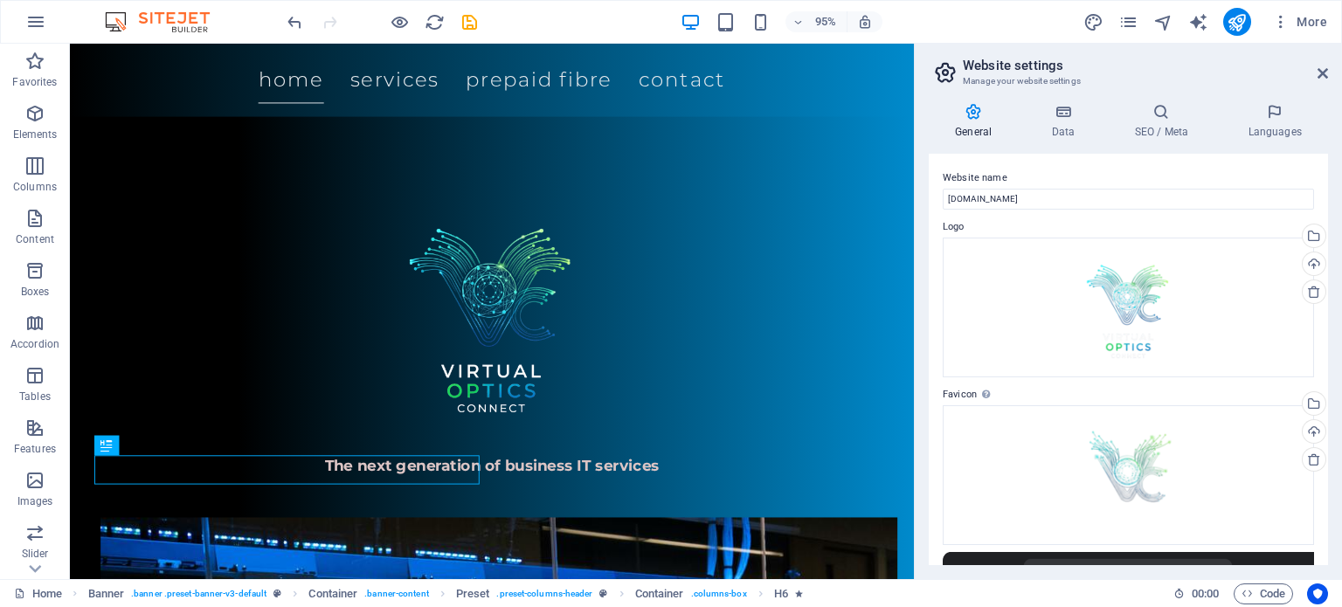
drag, startPoint x: 1328, startPoint y: 200, endPoint x: 1323, endPoint y: 261, distance: 61.3
click at [1323, 261] on div "General Data SEO / Meta Languages Website name [DOMAIN_NAME] Logo Drag files he…" at bounding box center [1128, 334] width 427 height 490
drag, startPoint x: 1327, startPoint y: 291, endPoint x: 1337, endPoint y: 480, distance: 189.0
click at [1337, 480] on div "General Data SEO / Meta Languages Website name [DOMAIN_NAME] Logo Drag files he…" at bounding box center [1128, 334] width 427 height 490
click at [950, 72] on icon at bounding box center [945, 72] width 26 height 24
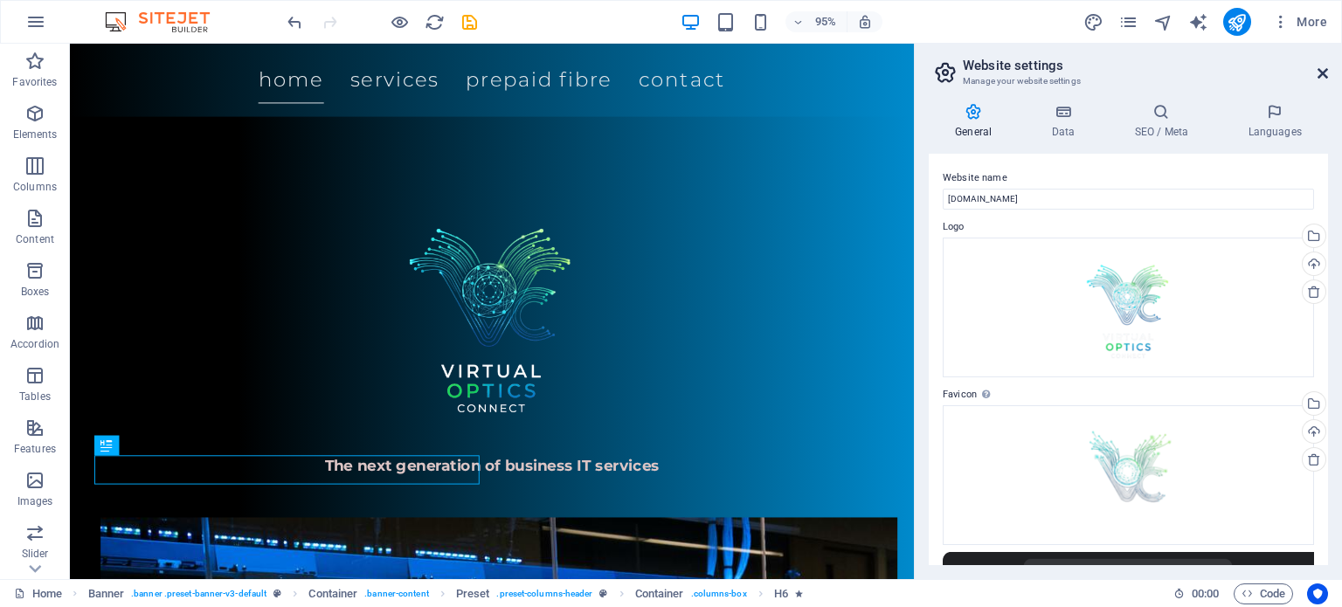
click at [1321, 76] on icon at bounding box center [1322, 73] width 10 height 14
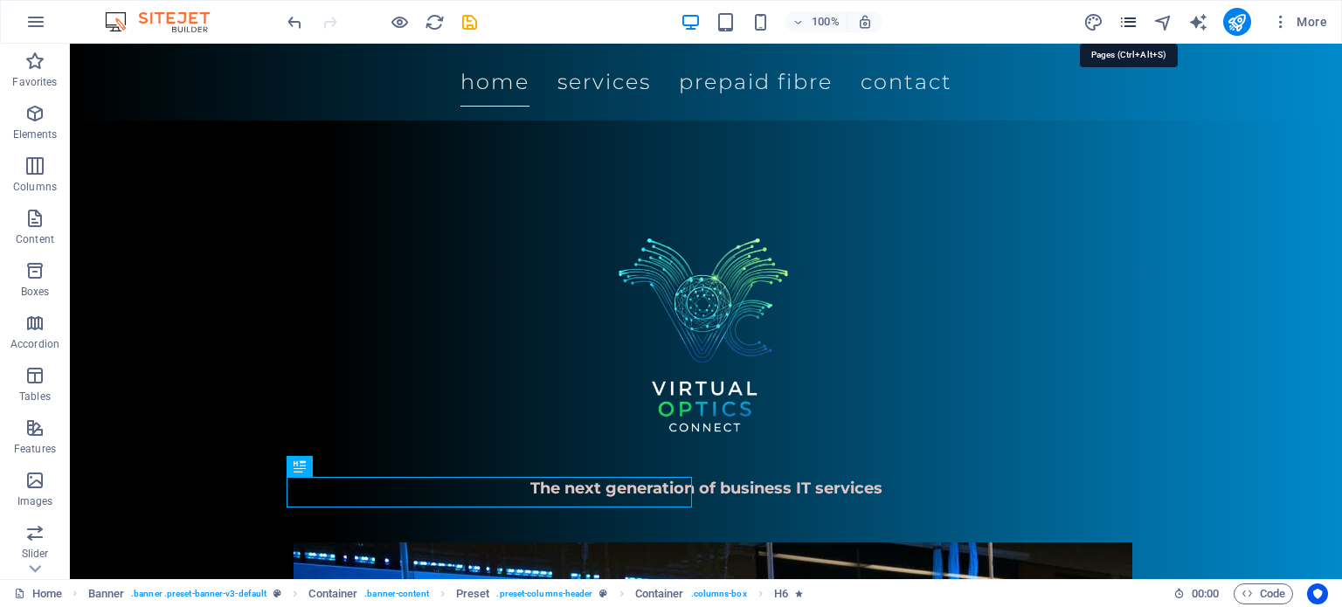
click at [1124, 24] on icon "pages" at bounding box center [1128, 22] width 20 height 20
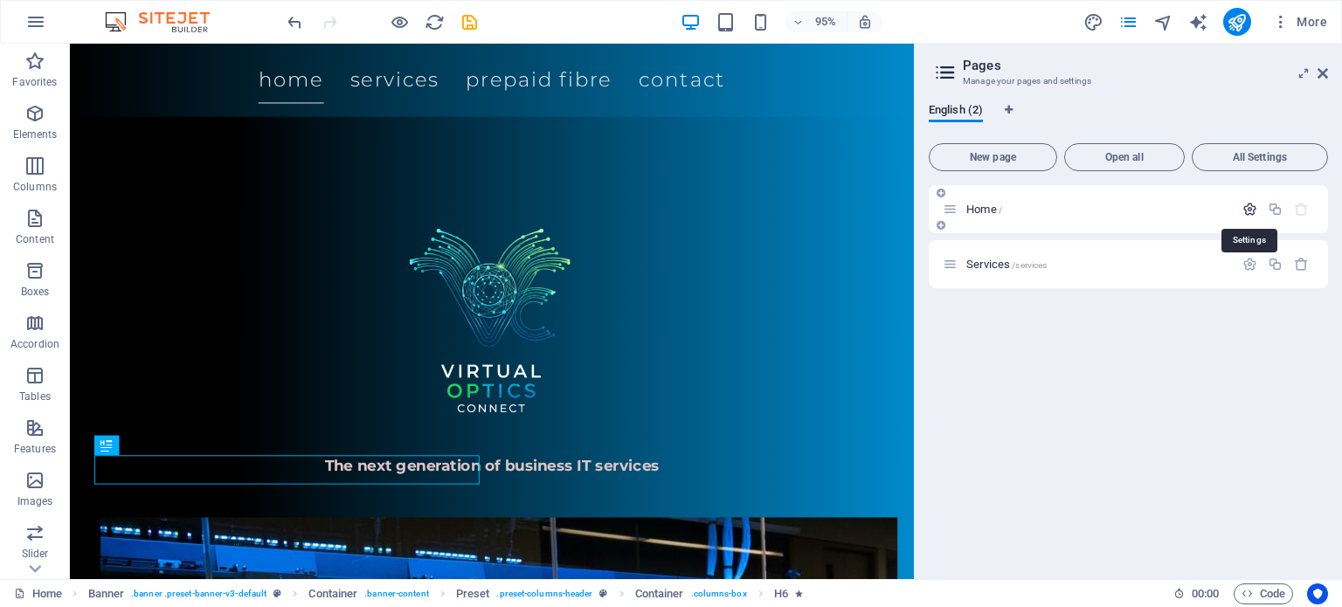
click at [1254, 208] on icon "button" at bounding box center [1249, 209] width 15 height 15
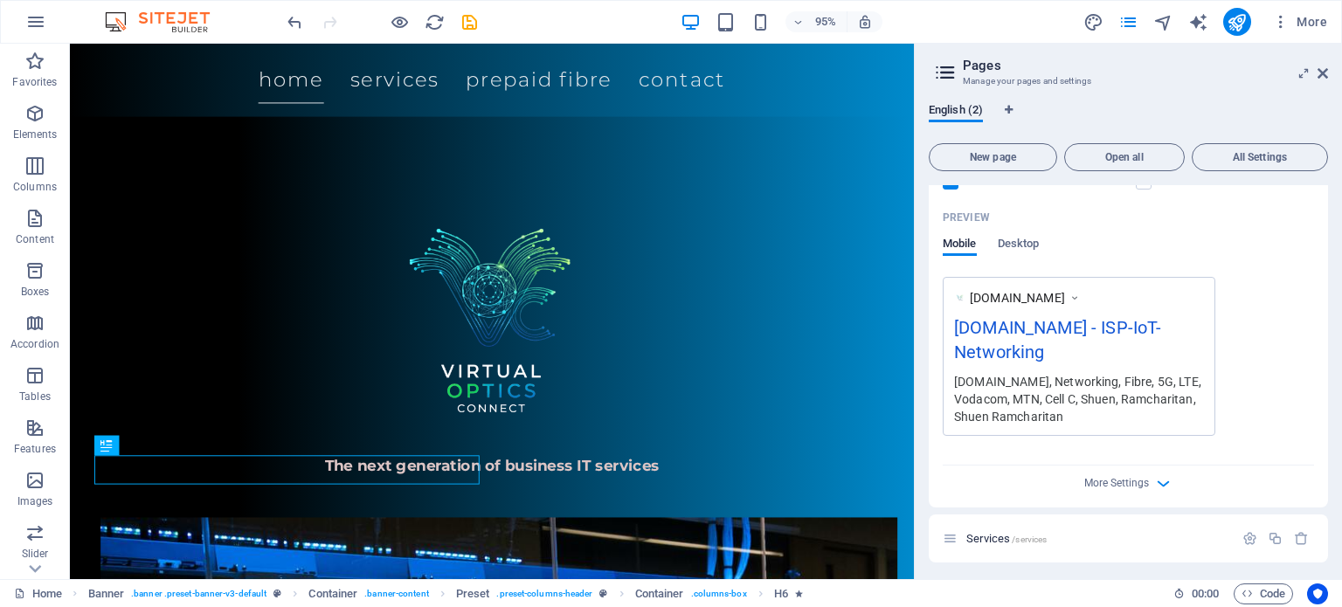
scroll to position [440, 0]
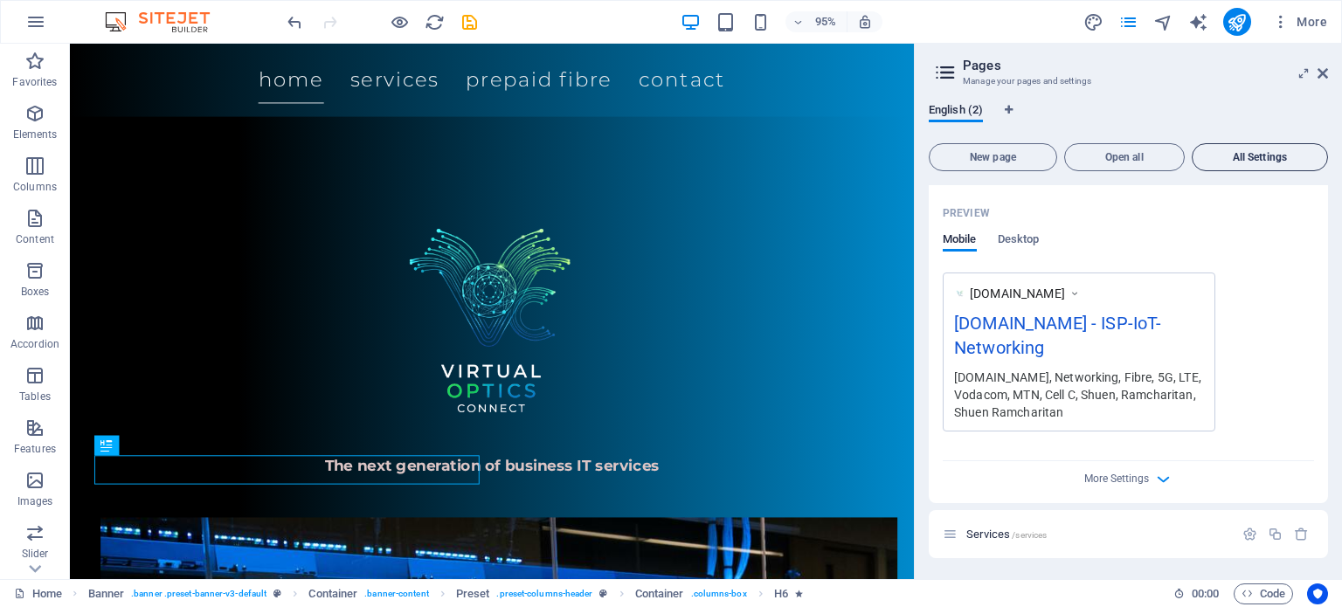
click at [1272, 156] on span "All Settings" at bounding box center [1259, 157] width 121 height 10
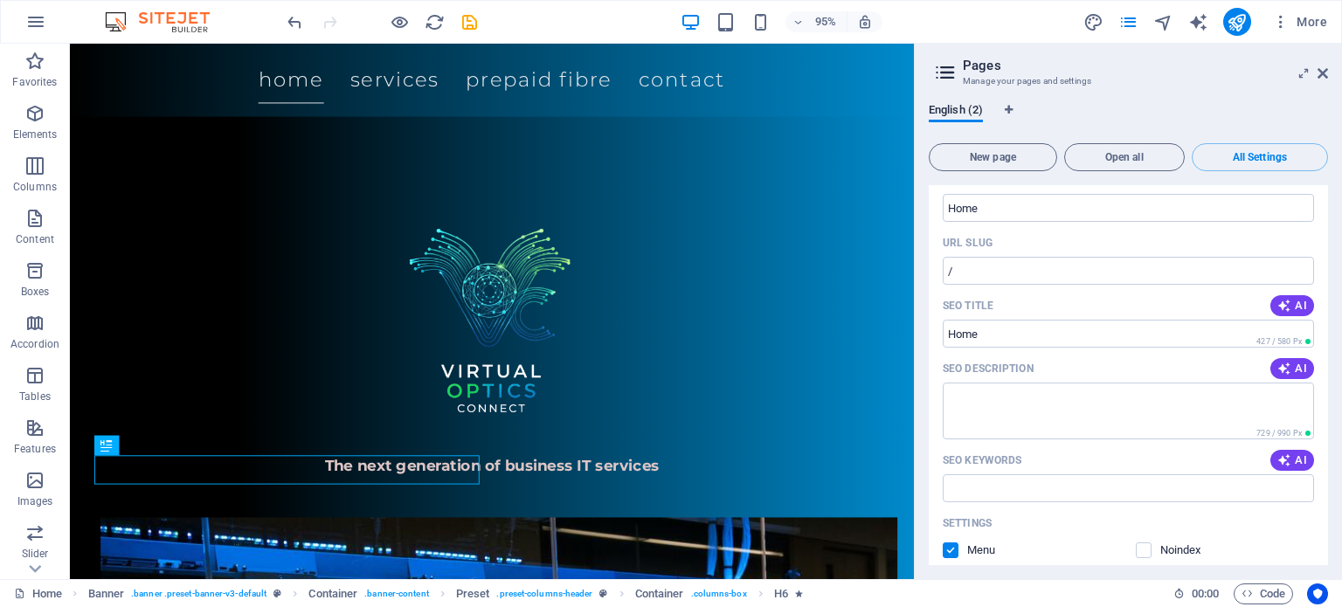
scroll to position [0, 0]
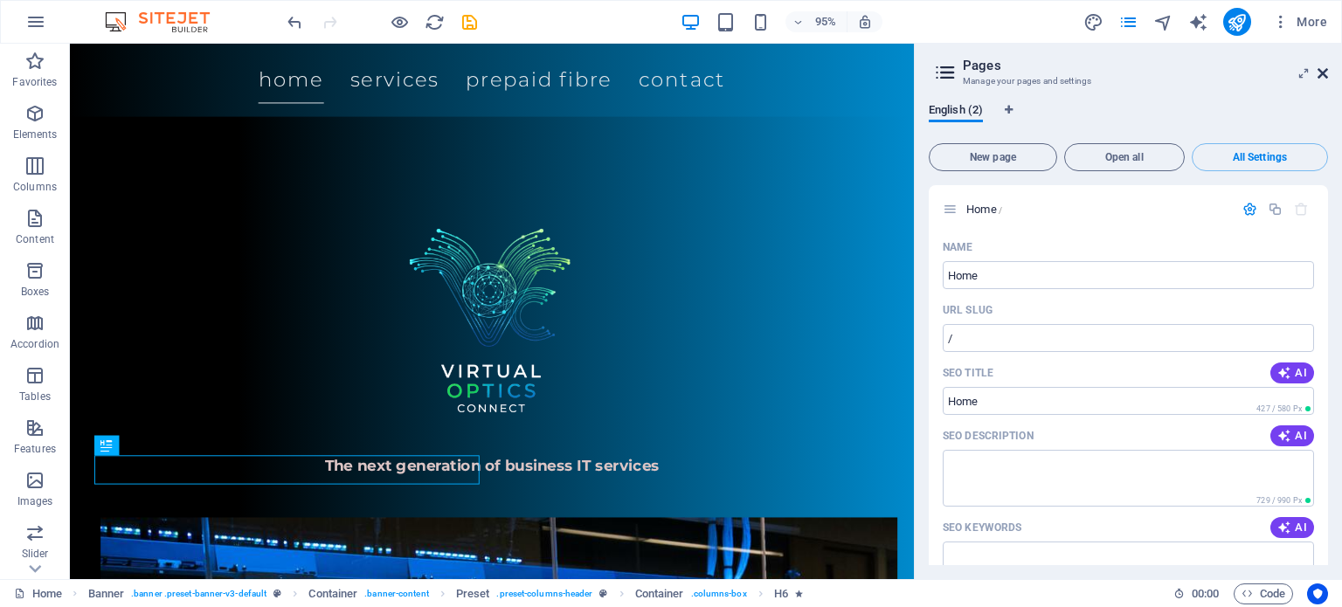
click at [1326, 77] on icon at bounding box center [1322, 73] width 10 height 14
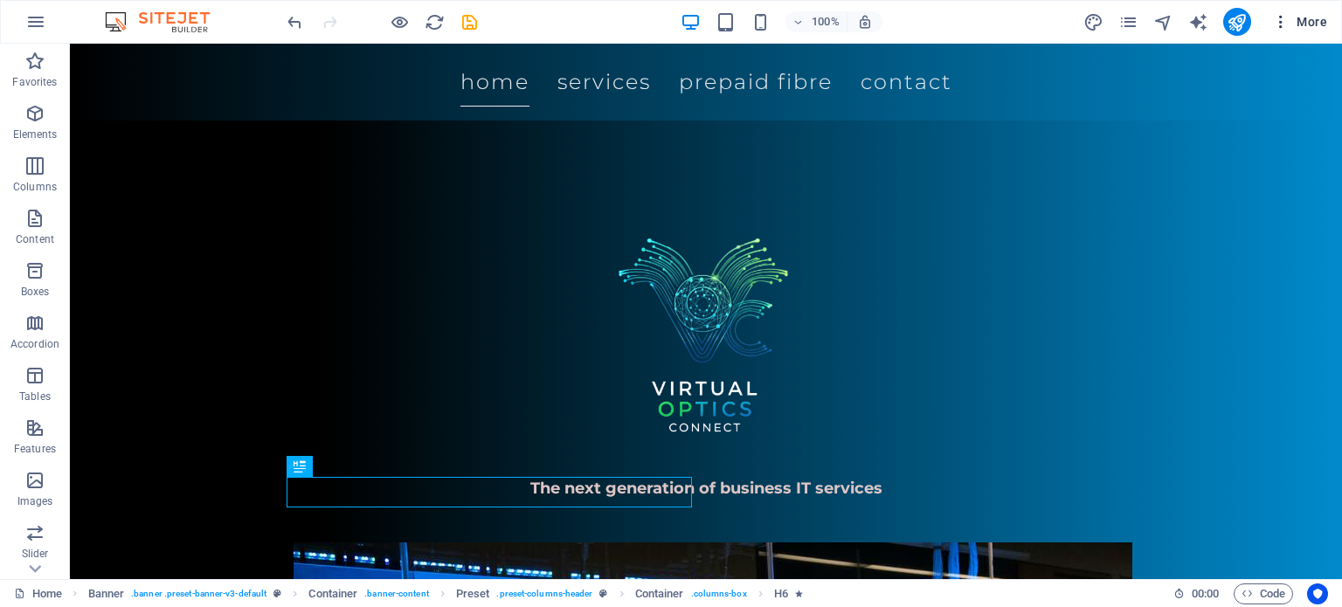
click at [1283, 22] on icon "button" at bounding box center [1280, 21] width 17 height 17
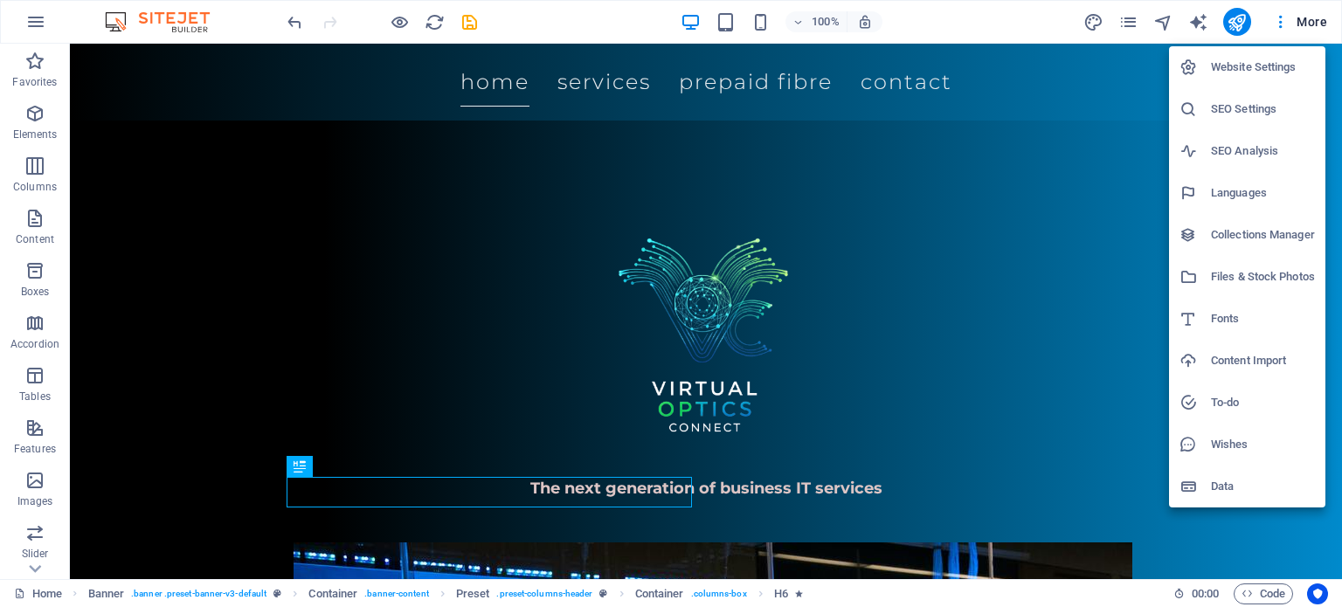
click at [1252, 144] on h6 "SEO Analysis" at bounding box center [1263, 151] width 104 height 21
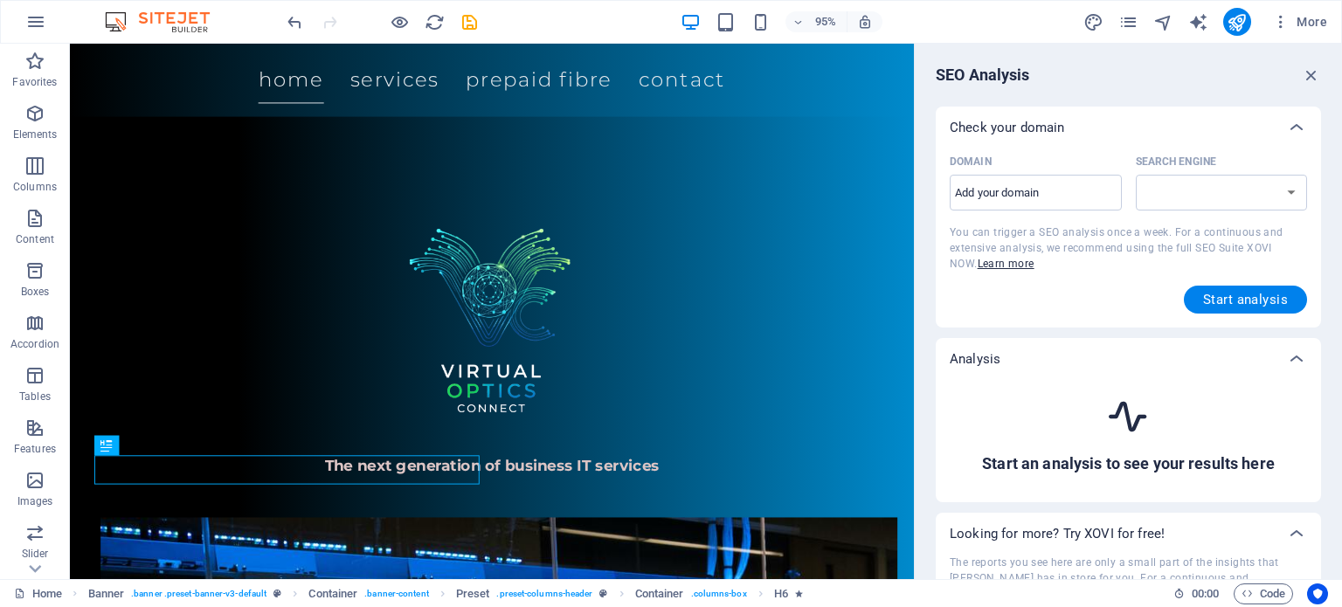
select select "[DOMAIN_NAME]"
click at [1086, 185] on input "Domain ​" at bounding box center [1035, 193] width 172 height 28
type input "[DOMAIN_NAME]"
select select "[DOMAIN_NAME]"
type input "[DOMAIN_NAME]."
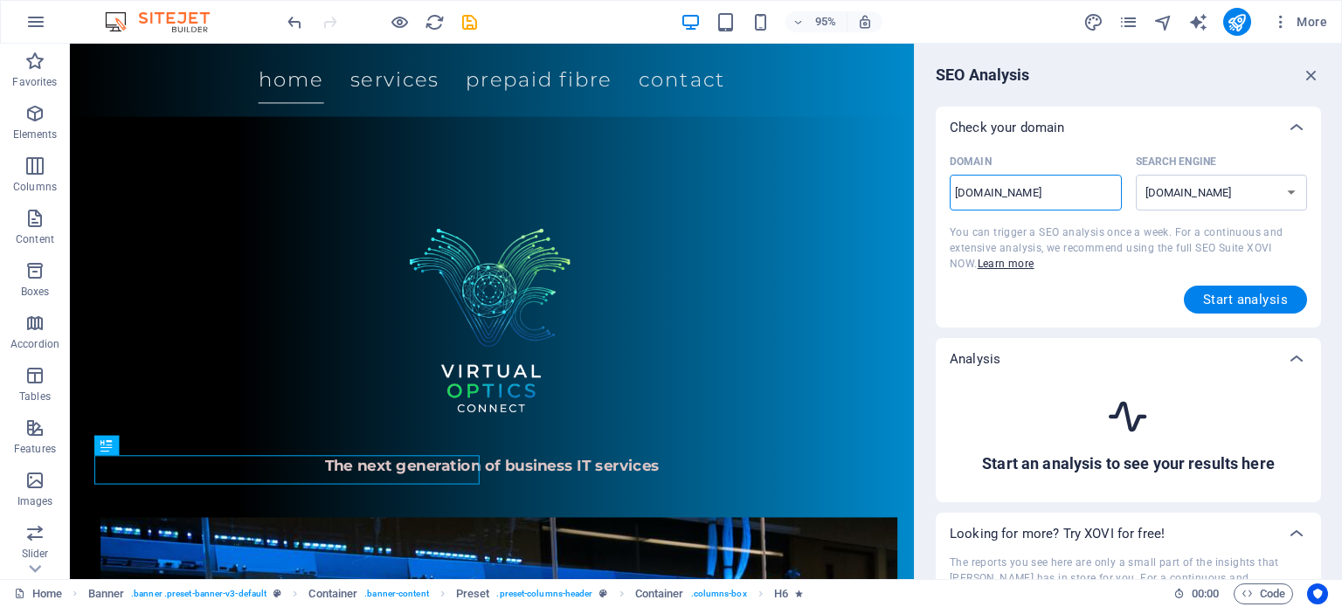
select select "[DOMAIN_NAME]"
type input "[DOMAIN_NAME]"
click at [1237, 301] on span "Start analysis" at bounding box center [1245, 300] width 85 height 14
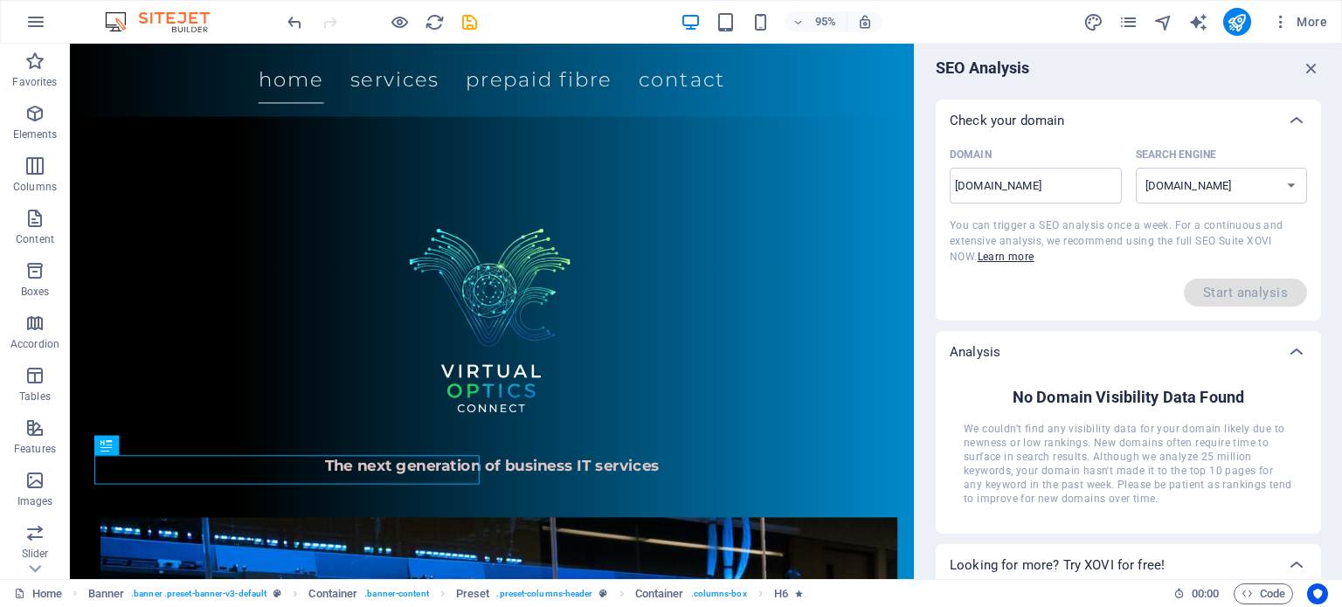
scroll to position [179, 0]
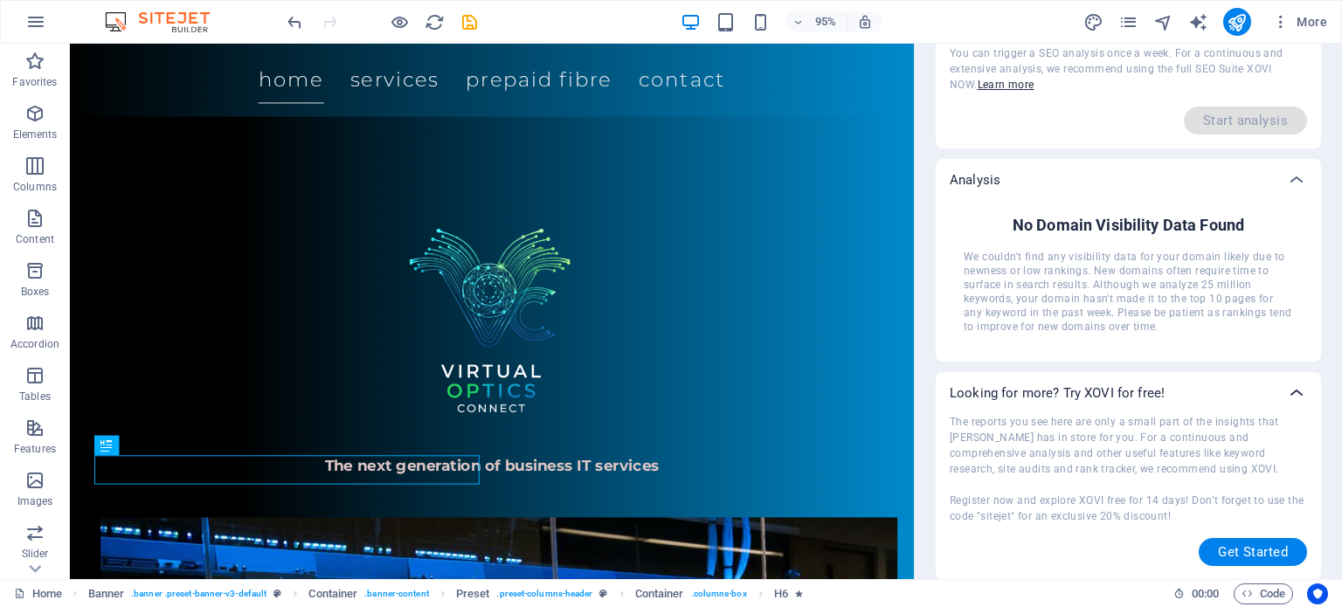
click at [1291, 380] on div at bounding box center [1296, 393] width 42 height 42
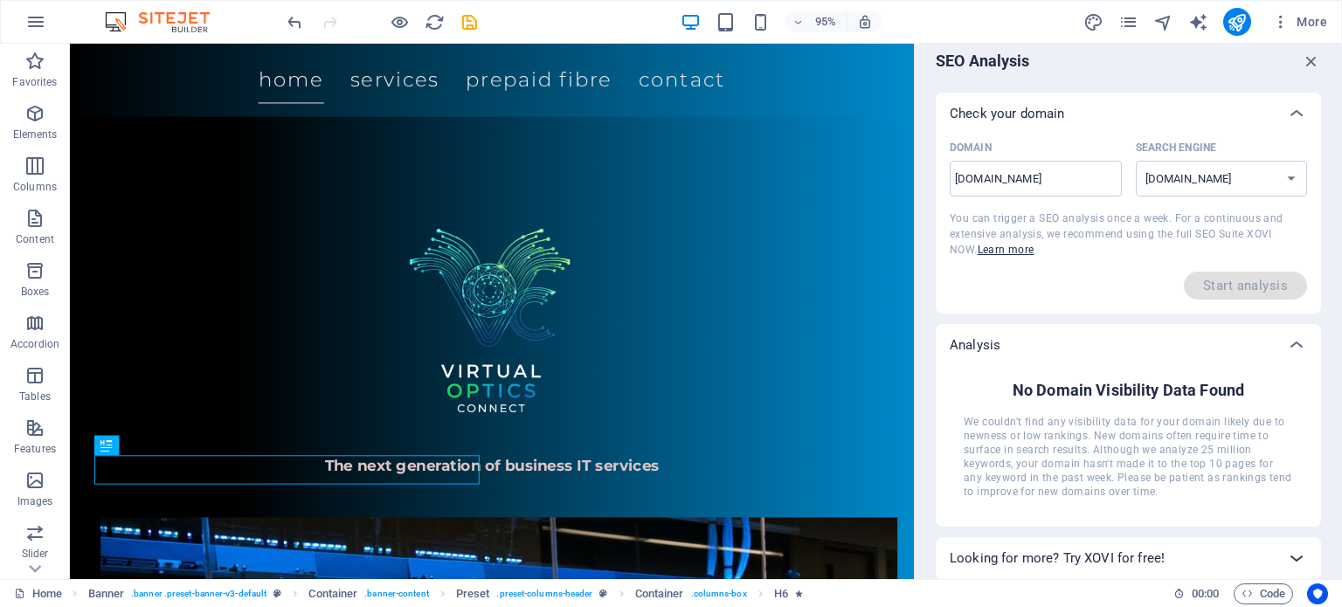
scroll to position [13, 0]
click at [1285, 20] on icon "button" at bounding box center [1280, 21] width 17 height 17
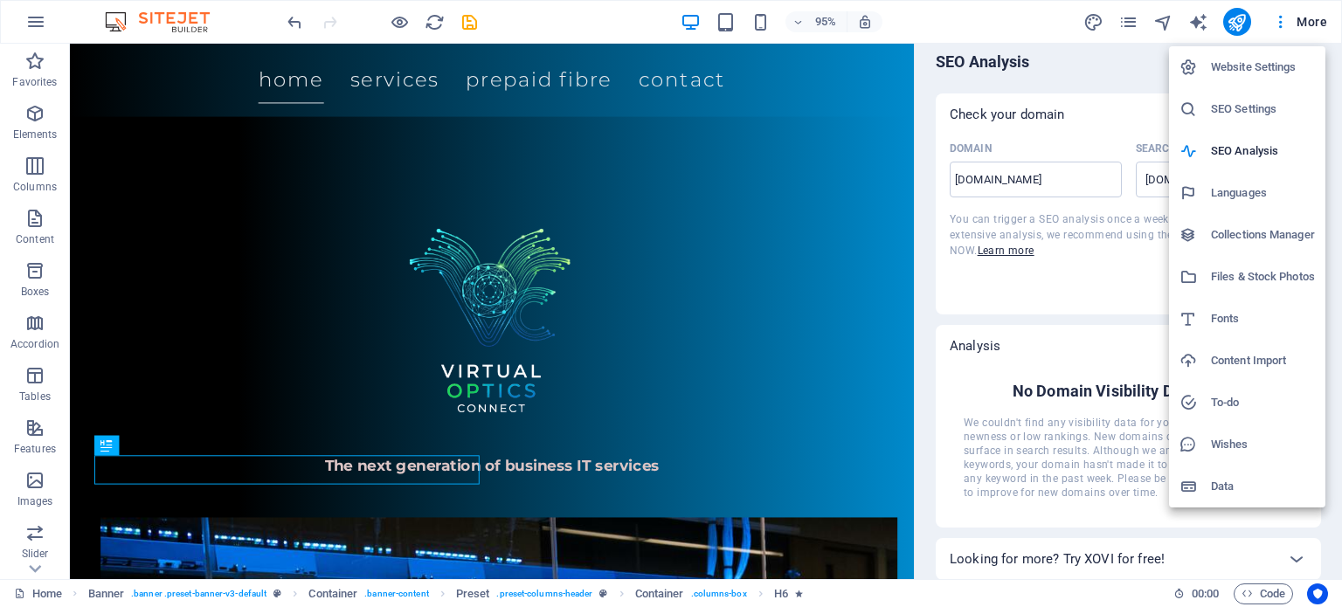
click at [1262, 245] on li "Collections Manager" at bounding box center [1247, 235] width 156 height 42
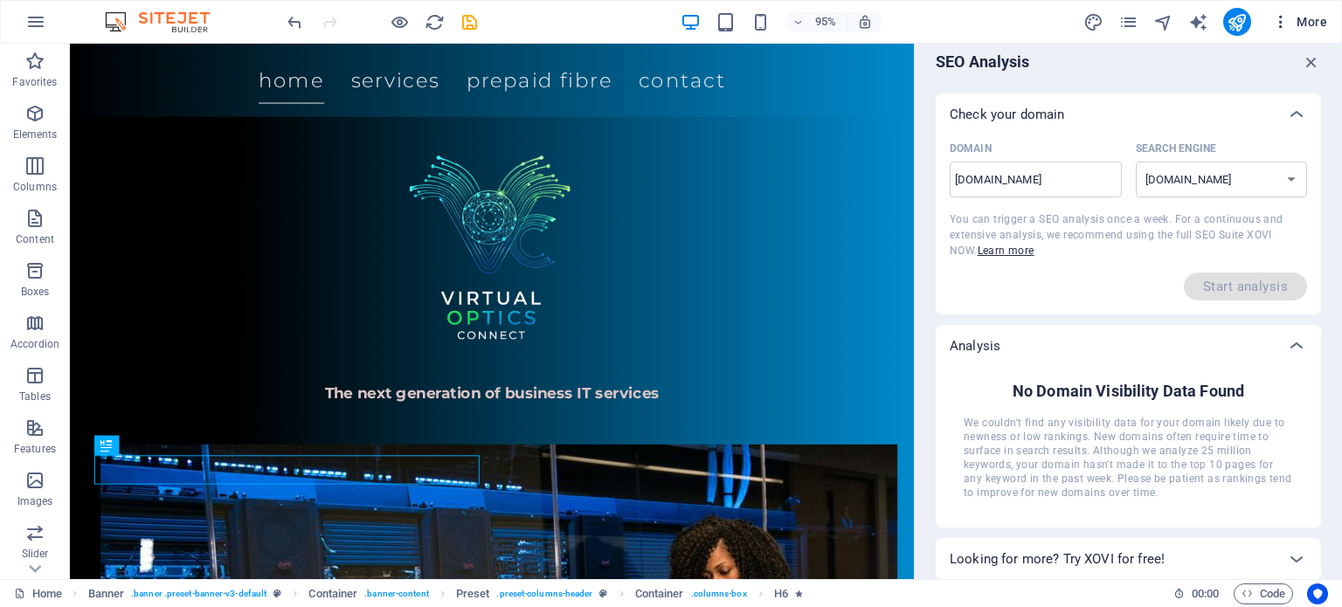
scroll to position [0, 0]
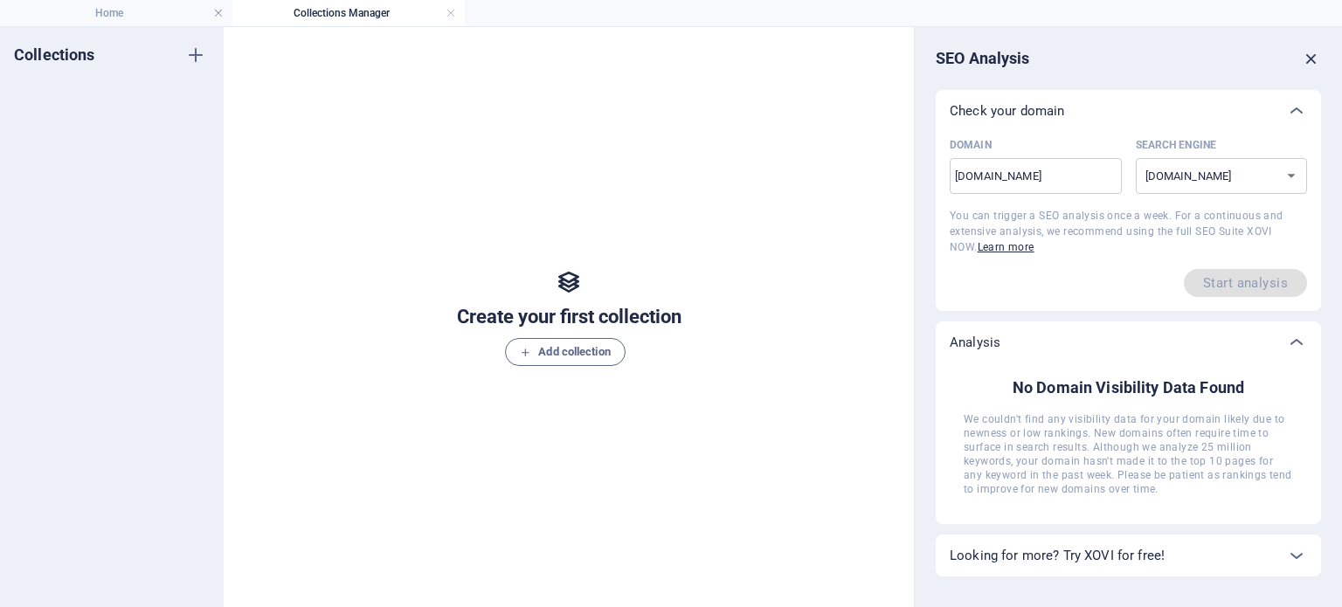
click at [1305, 60] on icon "button" at bounding box center [1310, 58] width 19 height 19
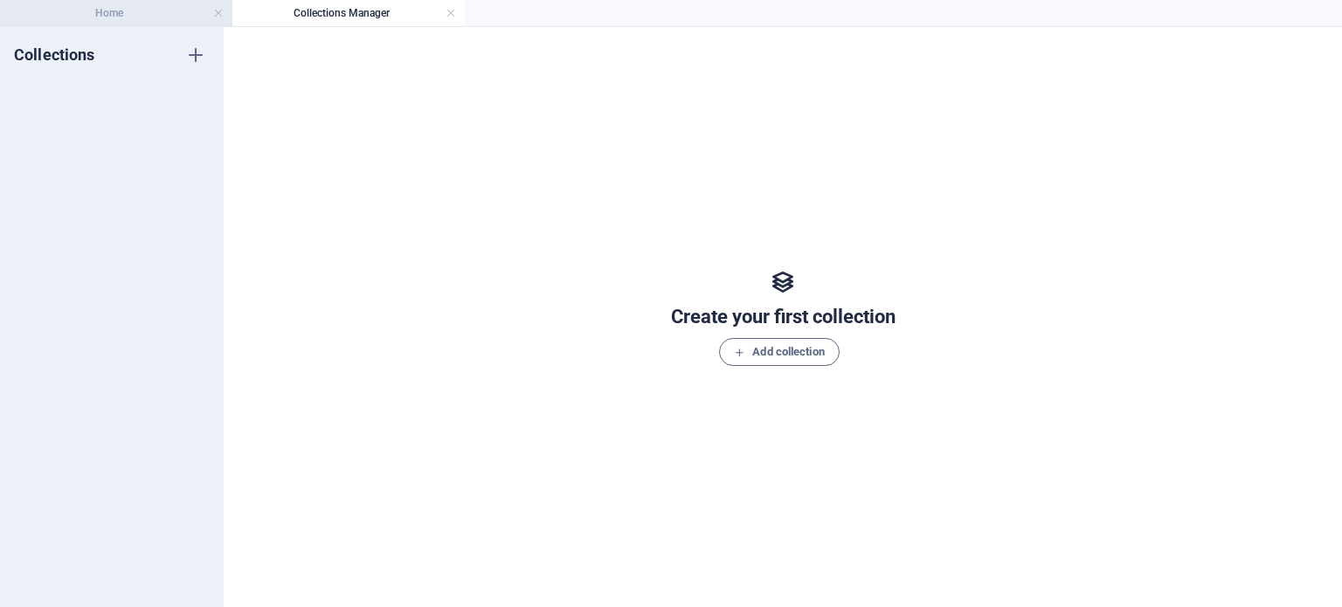
click at [135, 15] on h4 "Home" at bounding box center [116, 12] width 232 height 19
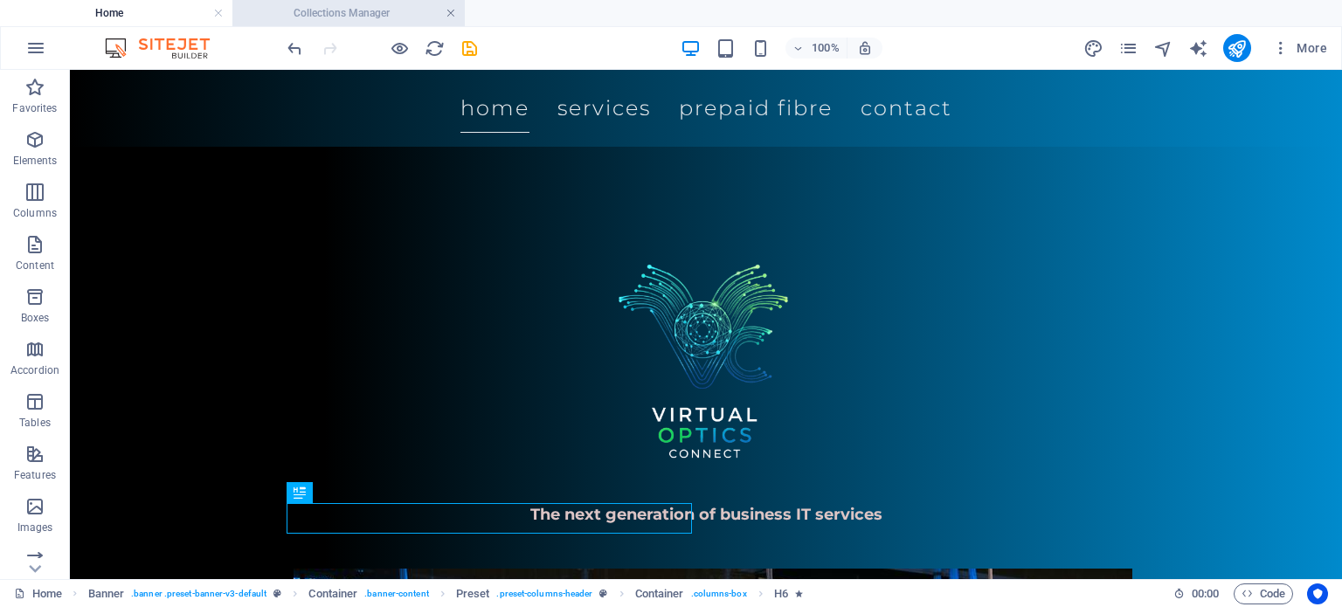
click at [451, 11] on link at bounding box center [450, 13] width 10 height 17
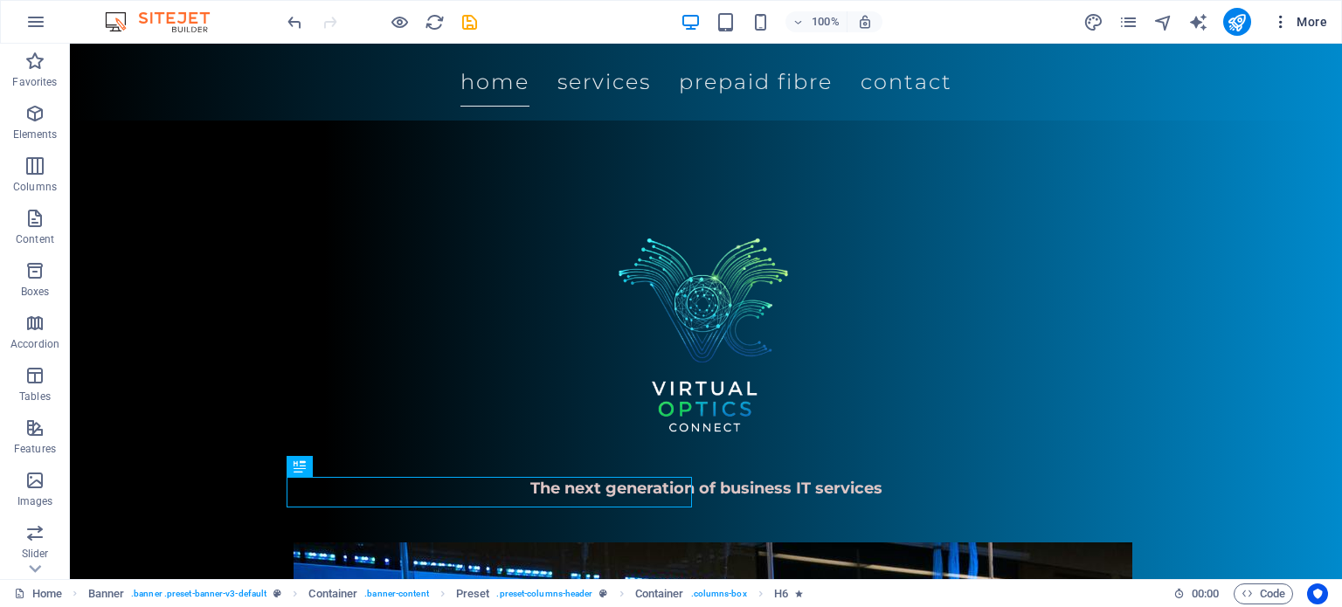
click at [1292, 15] on span "More" at bounding box center [1299, 21] width 55 height 17
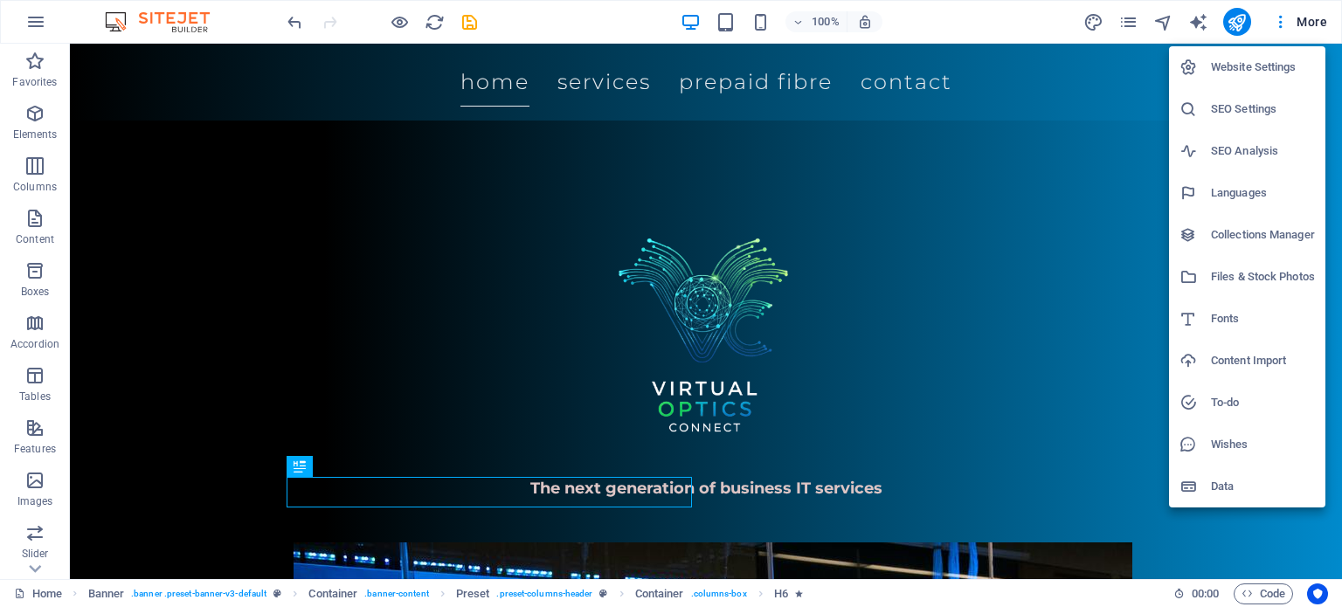
click at [1280, 264] on li "Files & Stock Photos" at bounding box center [1247, 277] width 156 height 42
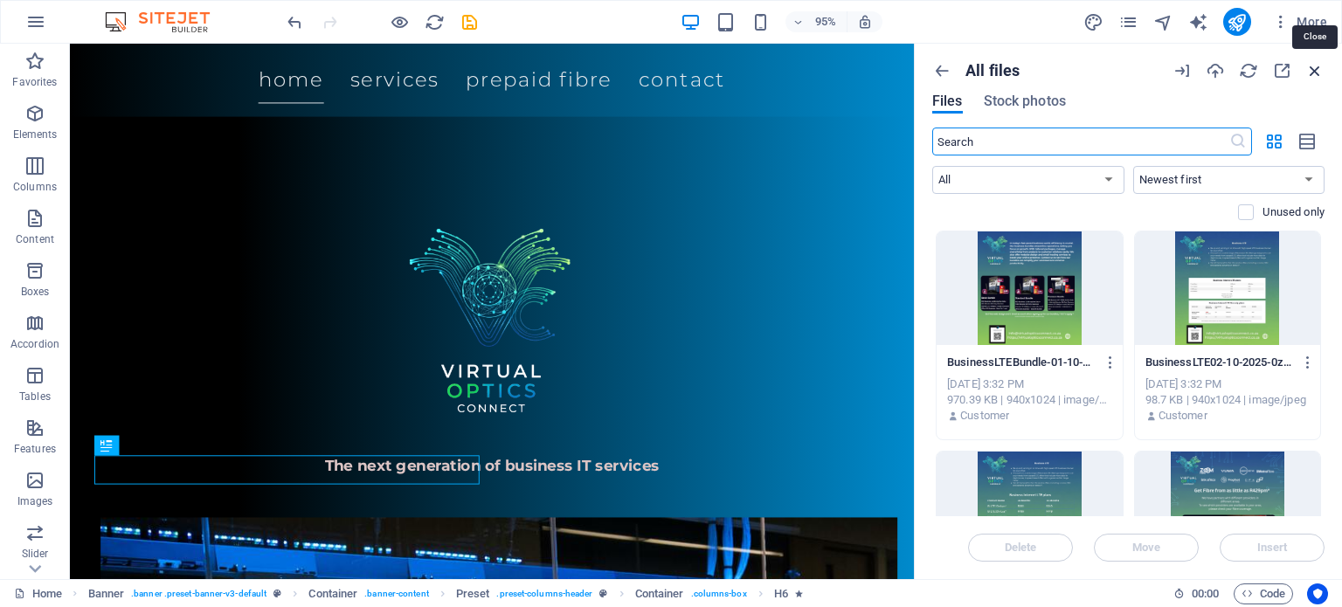
click at [1314, 68] on icon "button" at bounding box center [1314, 70] width 19 height 19
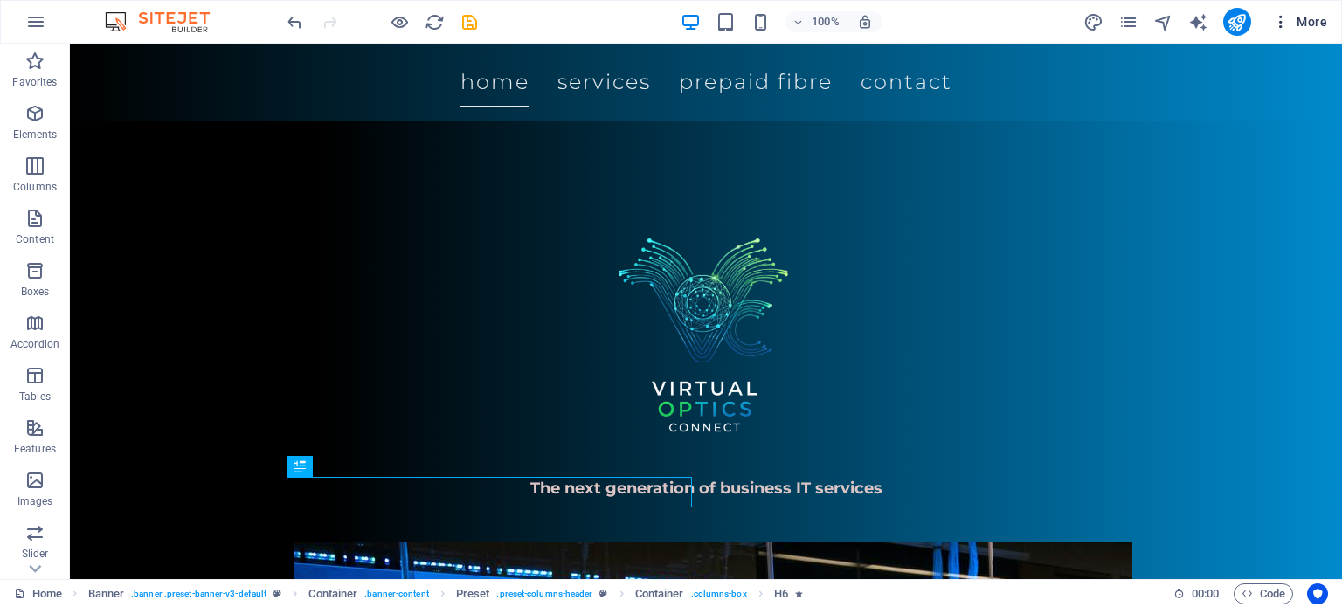
click at [1302, 27] on span "More" at bounding box center [1299, 21] width 55 height 17
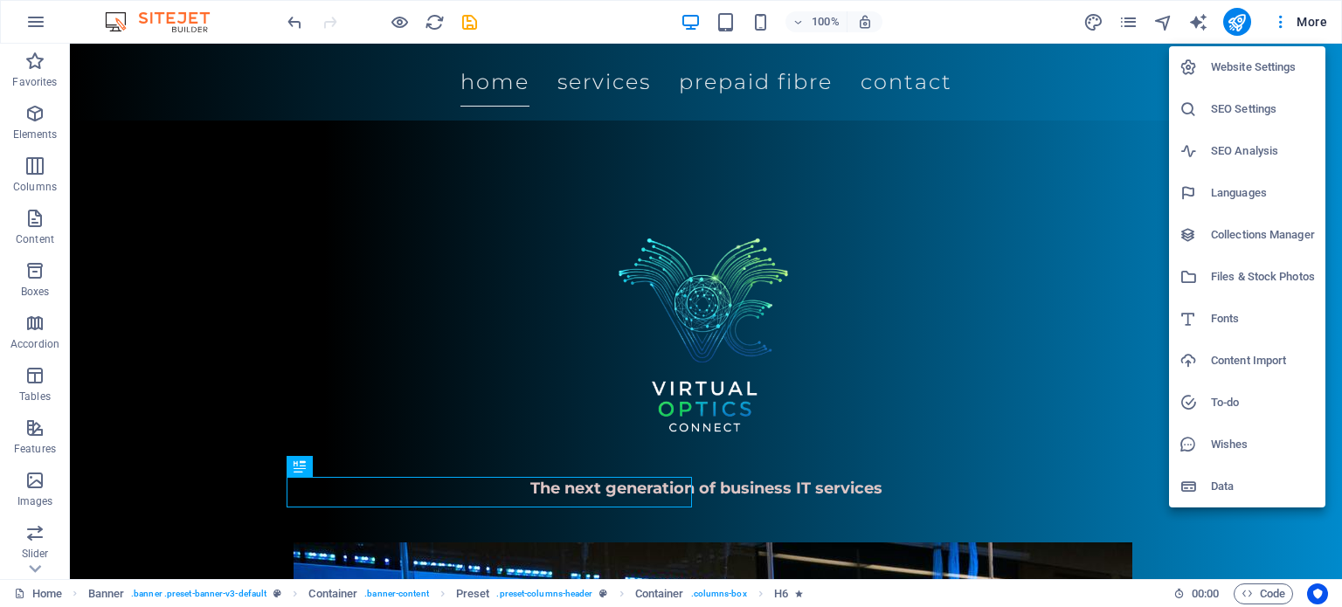
click at [1233, 441] on h6 "Wishes" at bounding box center [1263, 444] width 104 height 21
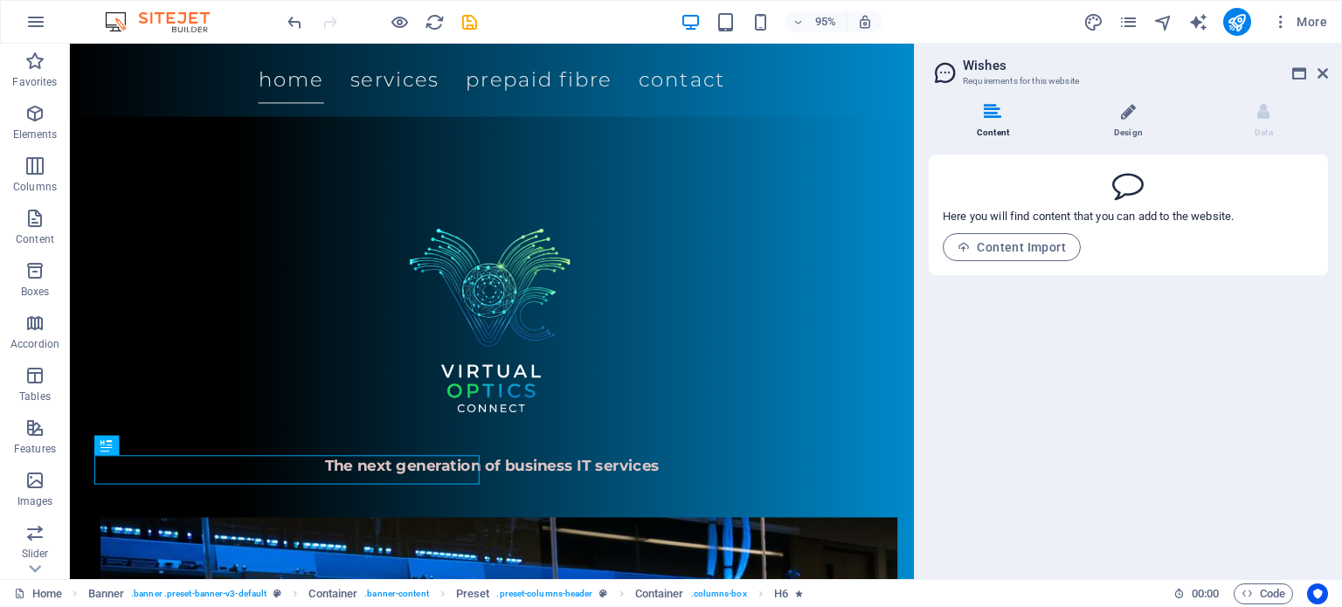
click at [1143, 119] on li "Design" at bounding box center [1131, 122] width 135 height 38
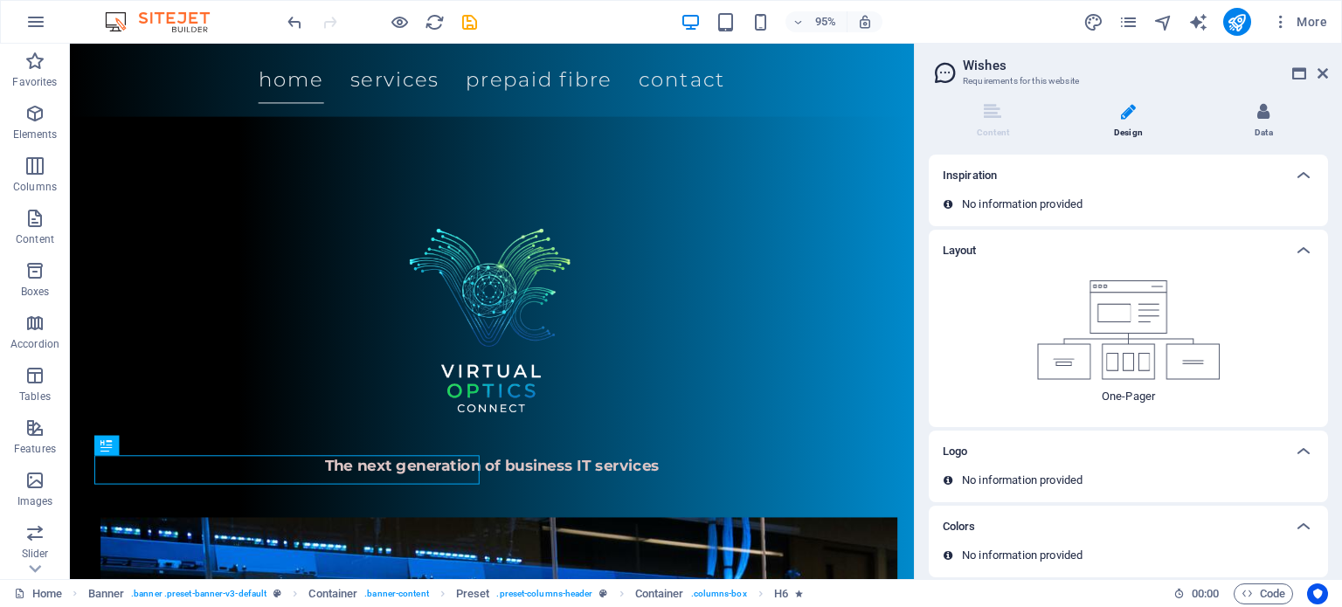
click at [1267, 122] on li "Data" at bounding box center [1263, 122] width 128 height 38
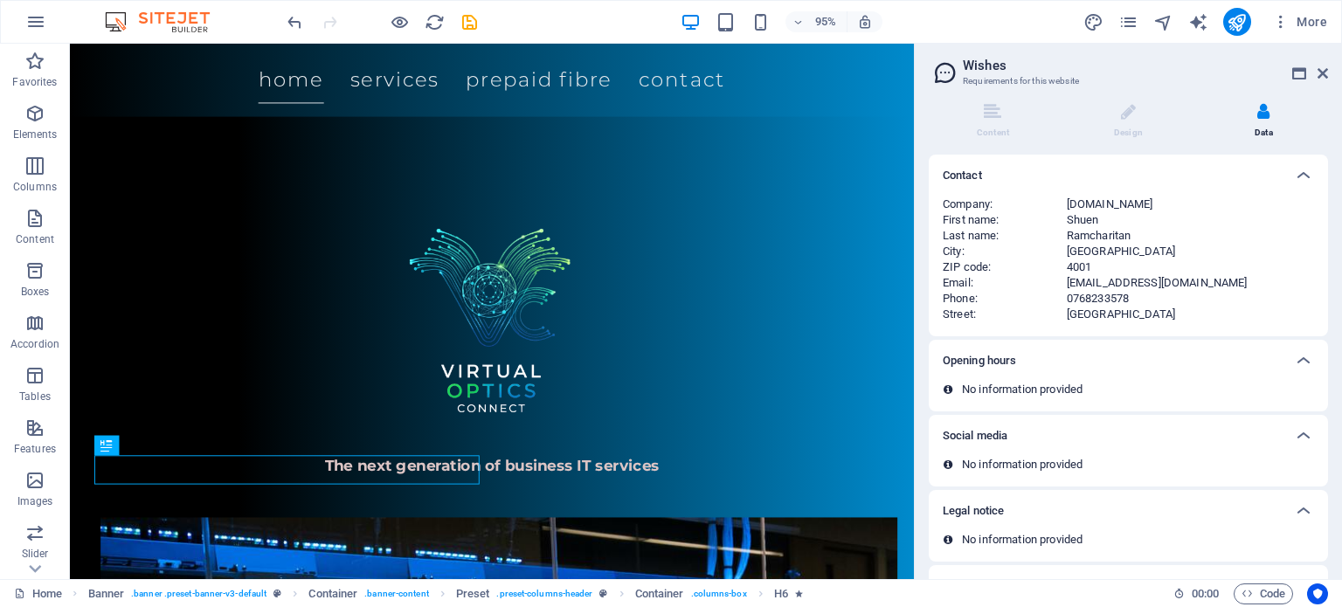
click at [1135, 202] on div "[DOMAIN_NAME]" at bounding box center [1189, 205] width 247 height 16
click at [1308, 359] on icon at bounding box center [1303, 360] width 21 height 21
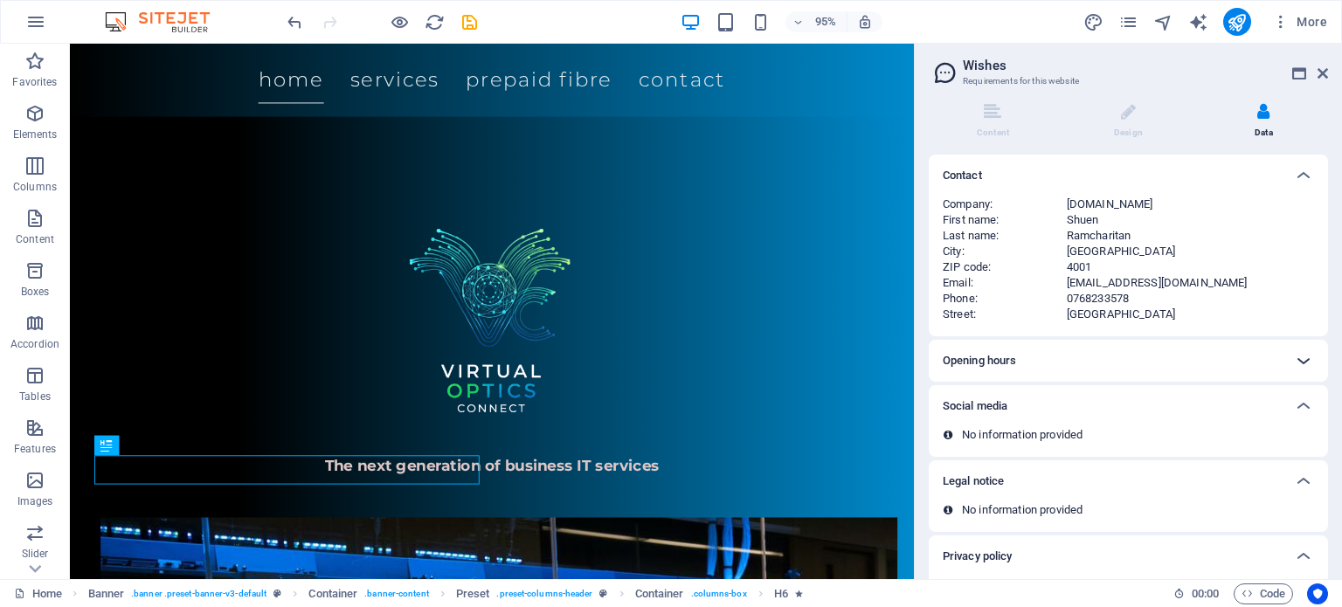
click at [1308, 359] on icon at bounding box center [1303, 360] width 21 height 21
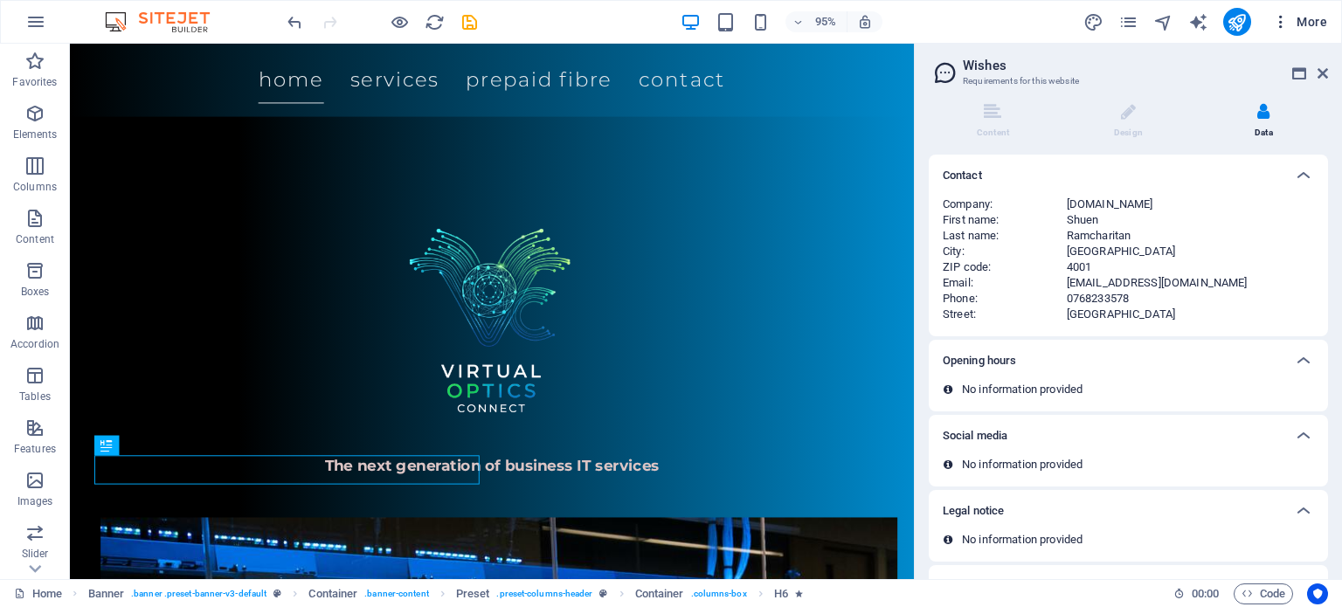
click at [1303, 31] on button "More" at bounding box center [1299, 22] width 69 height 28
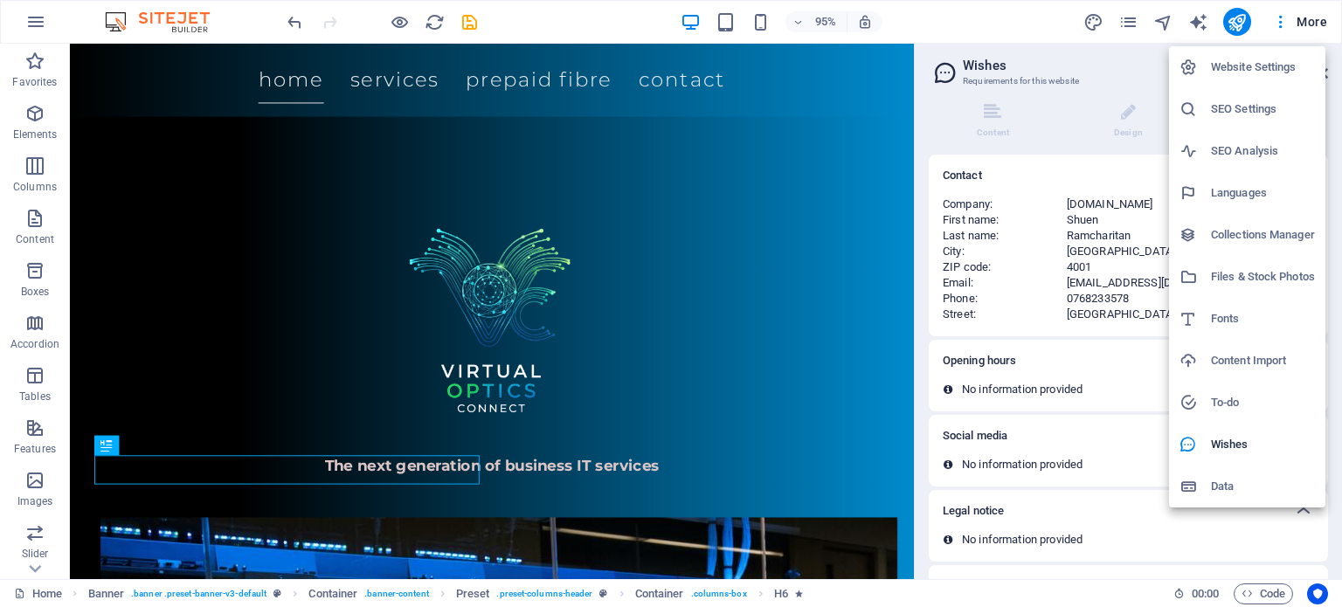
click at [1233, 27] on div at bounding box center [671, 303] width 1342 height 607
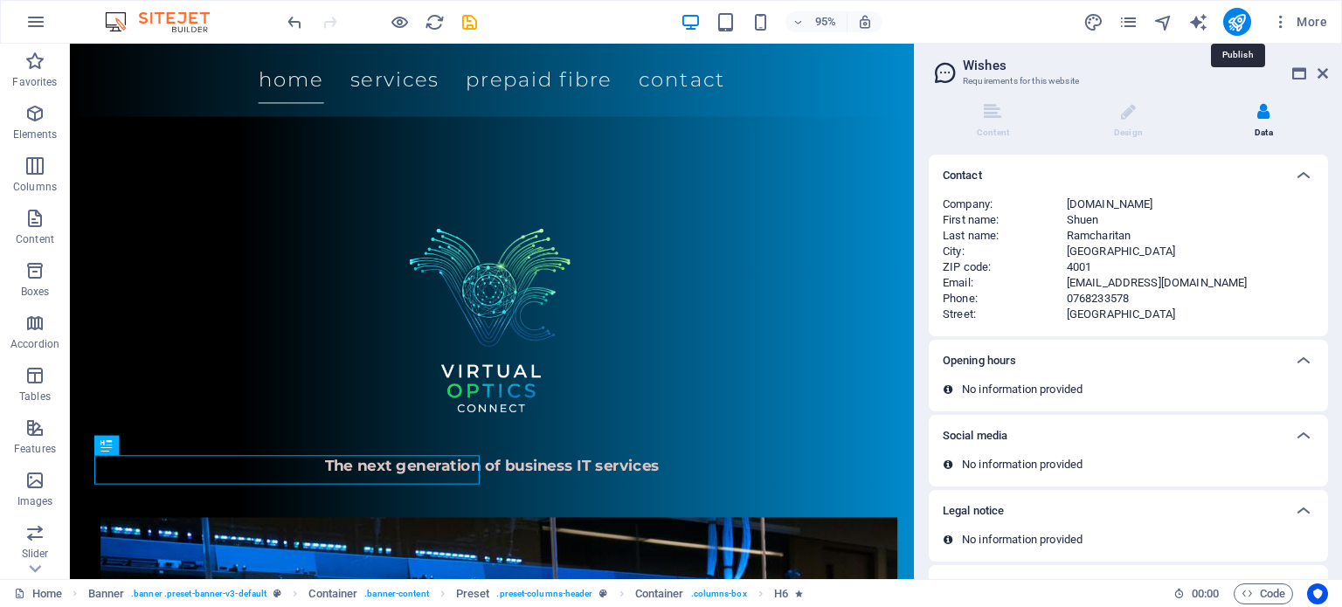
click at [1233, 27] on icon "publish" at bounding box center [1236, 22] width 20 height 20
